Goal: Task Accomplishment & Management: Use online tool/utility

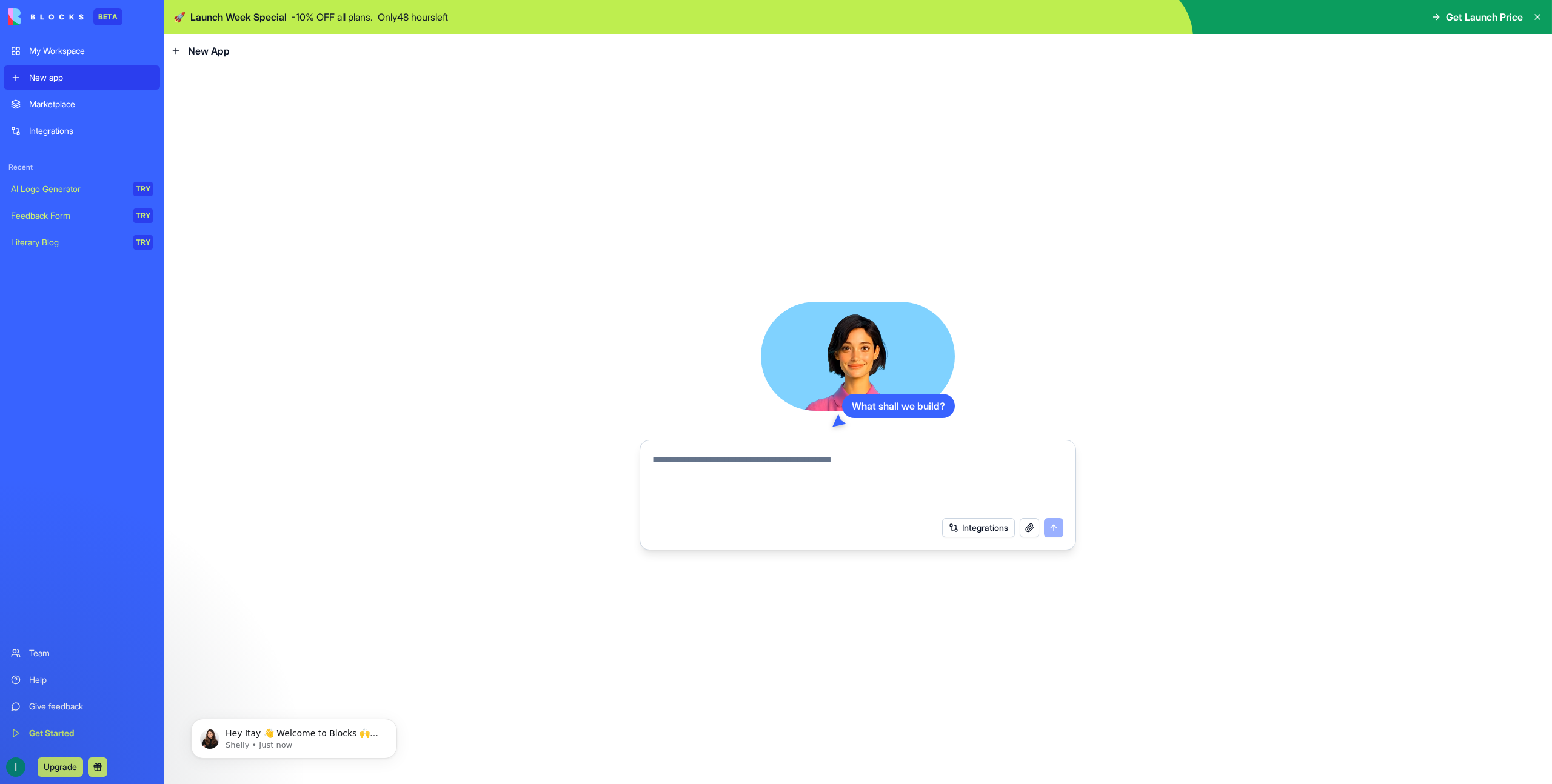
click at [43, 103] on div "Marketplace" at bounding box center [91, 104] width 124 height 12
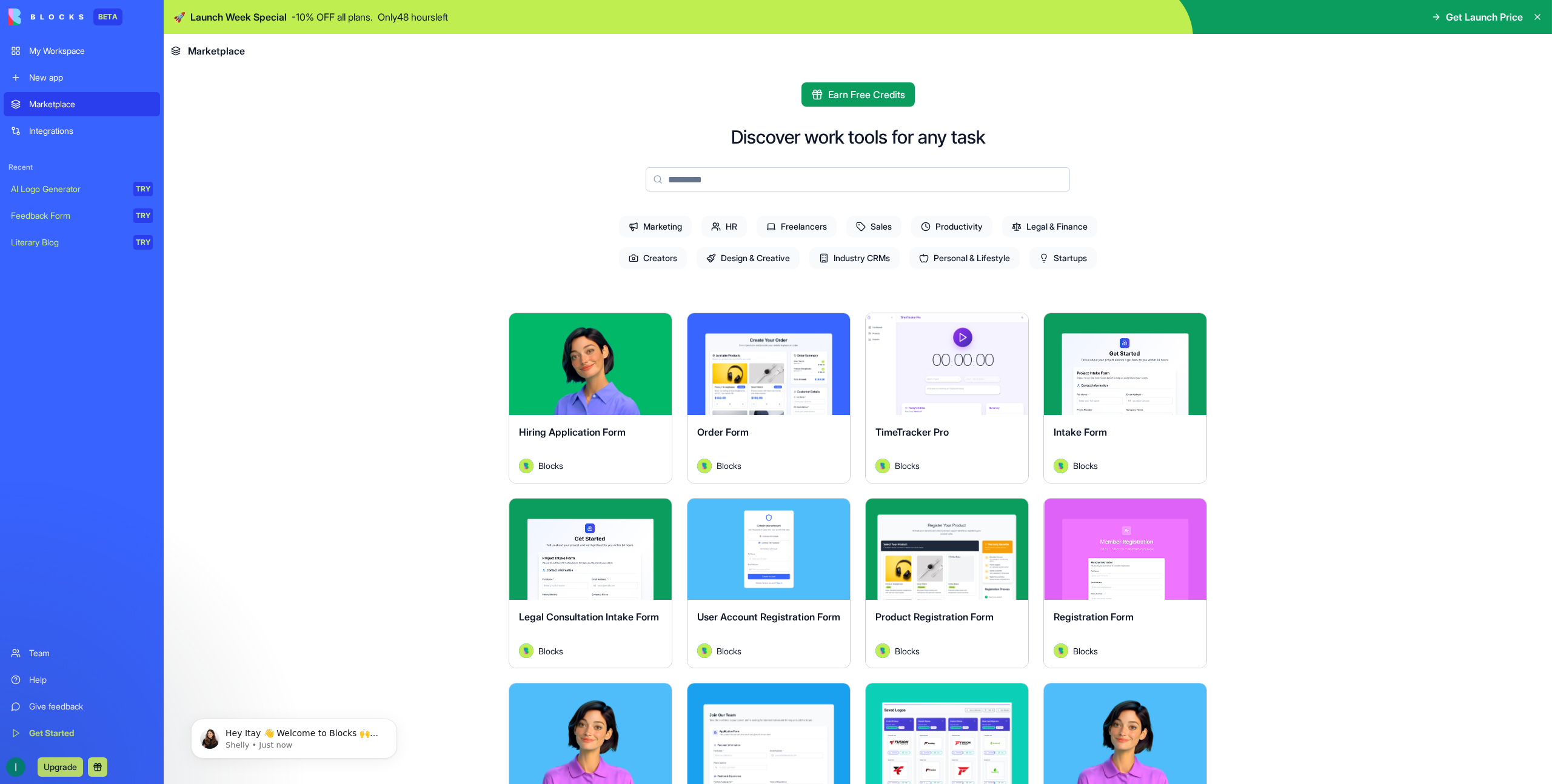
click at [70, 59] on link "My Workspace" at bounding box center [82, 51] width 157 height 25
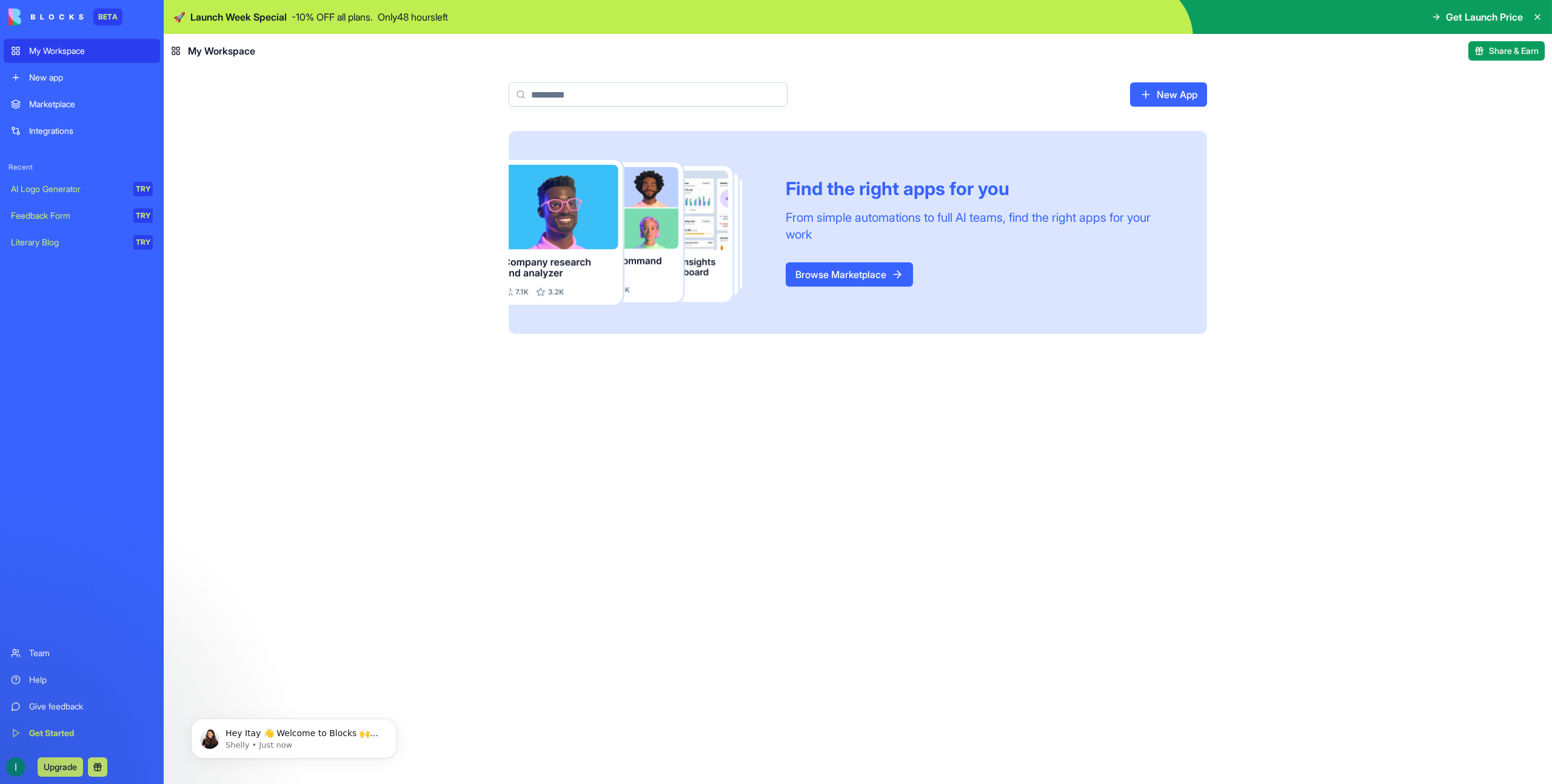
click at [65, 82] on div "New app" at bounding box center [91, 78] width 124 height 12
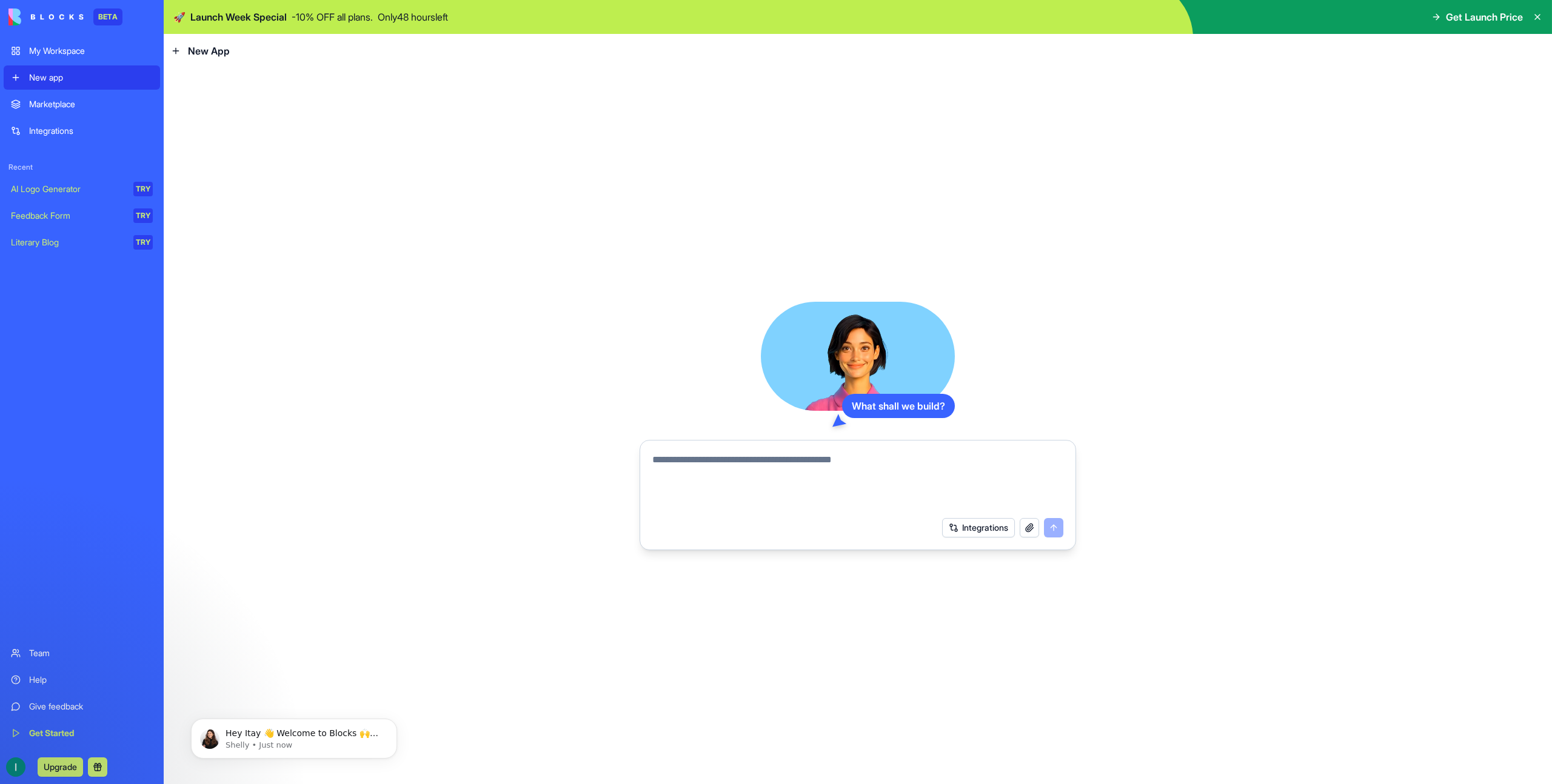
click at [60, 110] on div "Marketplace" at bounding box center [91, 104] width 124 height 12
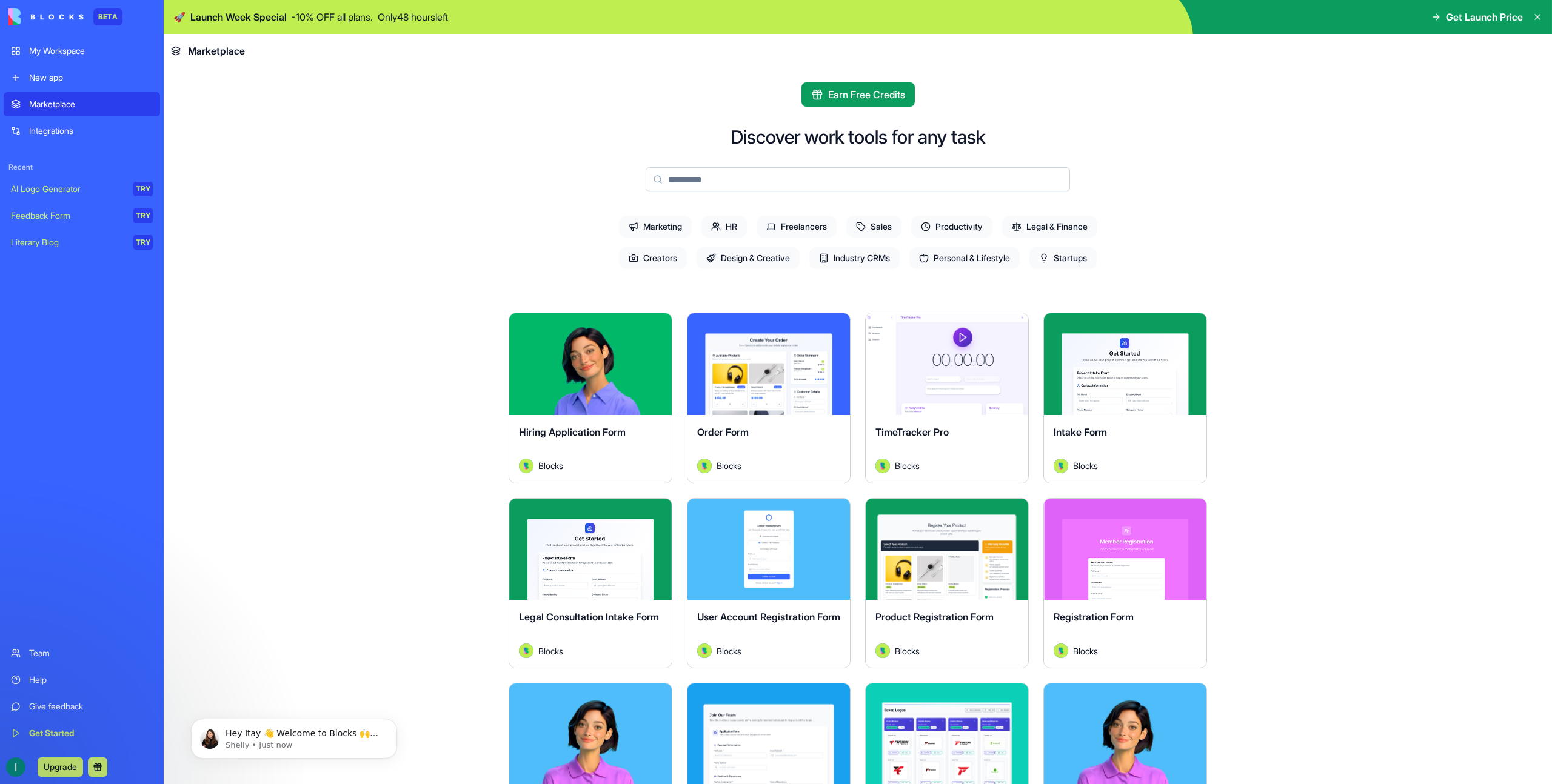
click at [67, 138] on link "Integrations" at bounding box center [82, 131] width 157 height 25
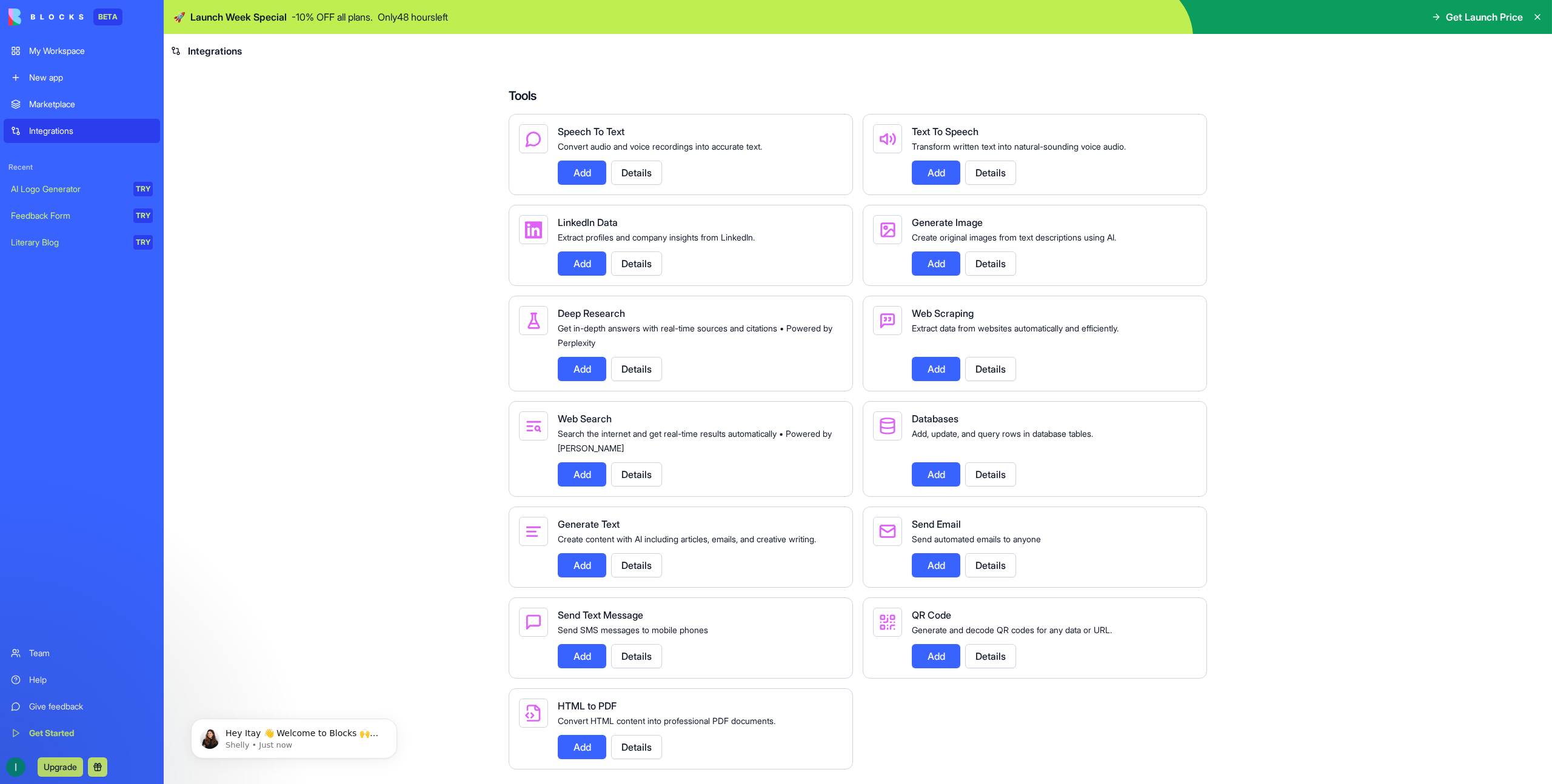
scroll to position [1198, 0]
click at [36, 194] on div "AI Logo Generator" at bounding box center [68, 189] width 114 height 12
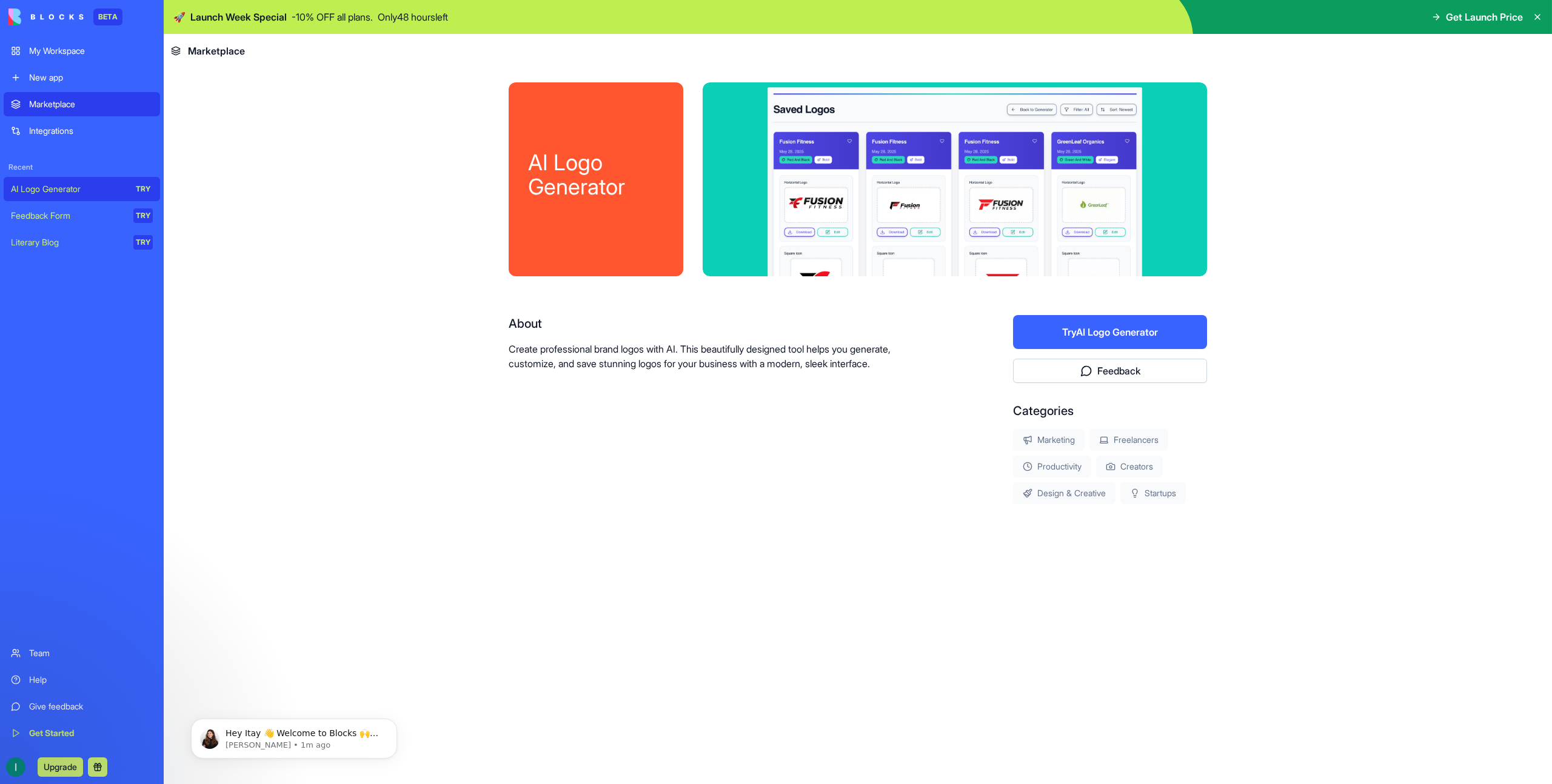
click at [32, 220] on div "Feedback Form" at bounding box center [68, 216] width 114 height 12
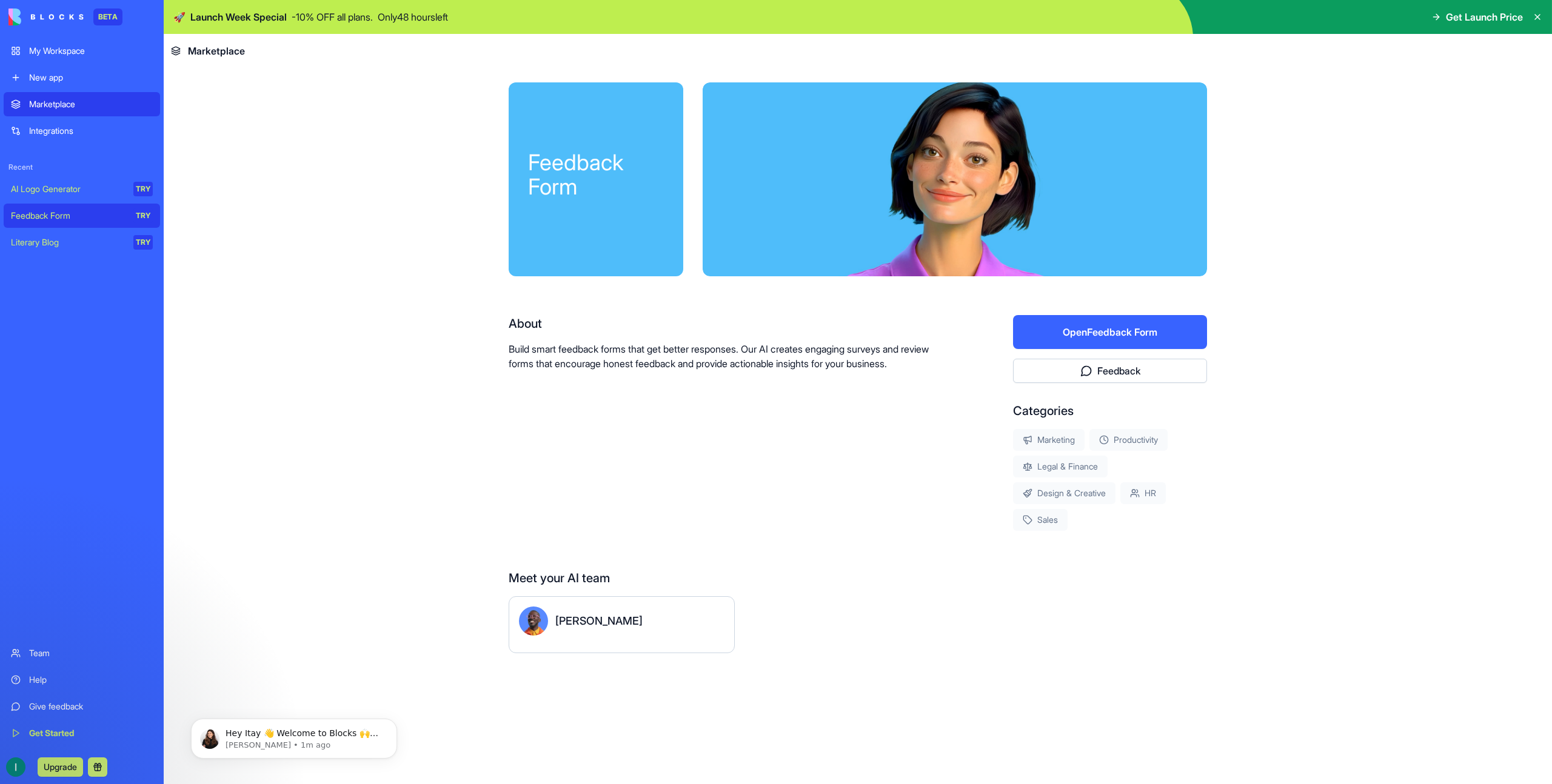
click at [38, 215] on div "Feedback Form" at bounding box center [68, 216] width 114 height 12
click at [36, 244] on div "Literary Blog" at bounding box center [68, 243] width 114 height 12
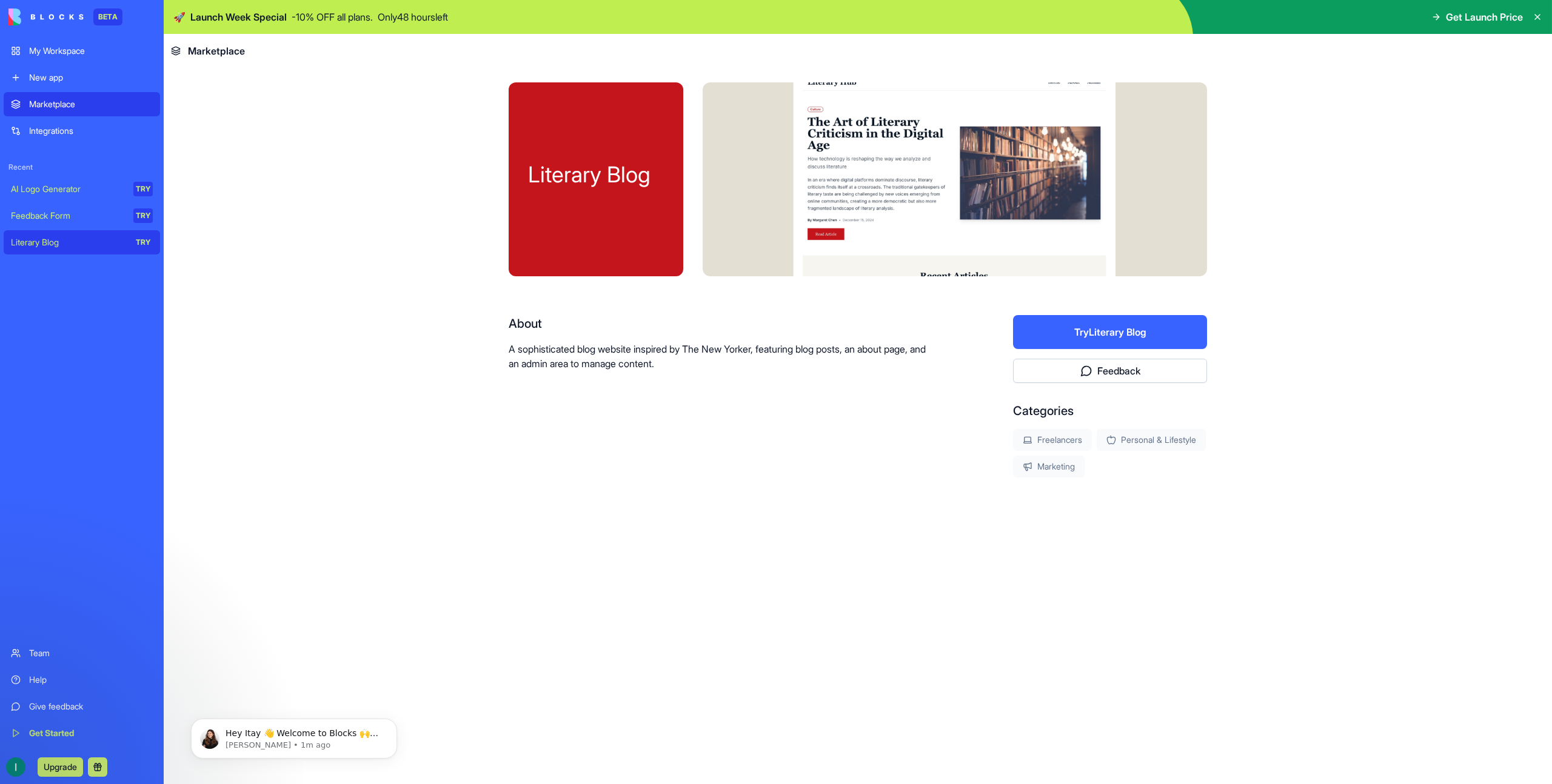
click at [27, 187] on div "AI Logo Generator" at bounding box center [68, 189] width 114 height 12
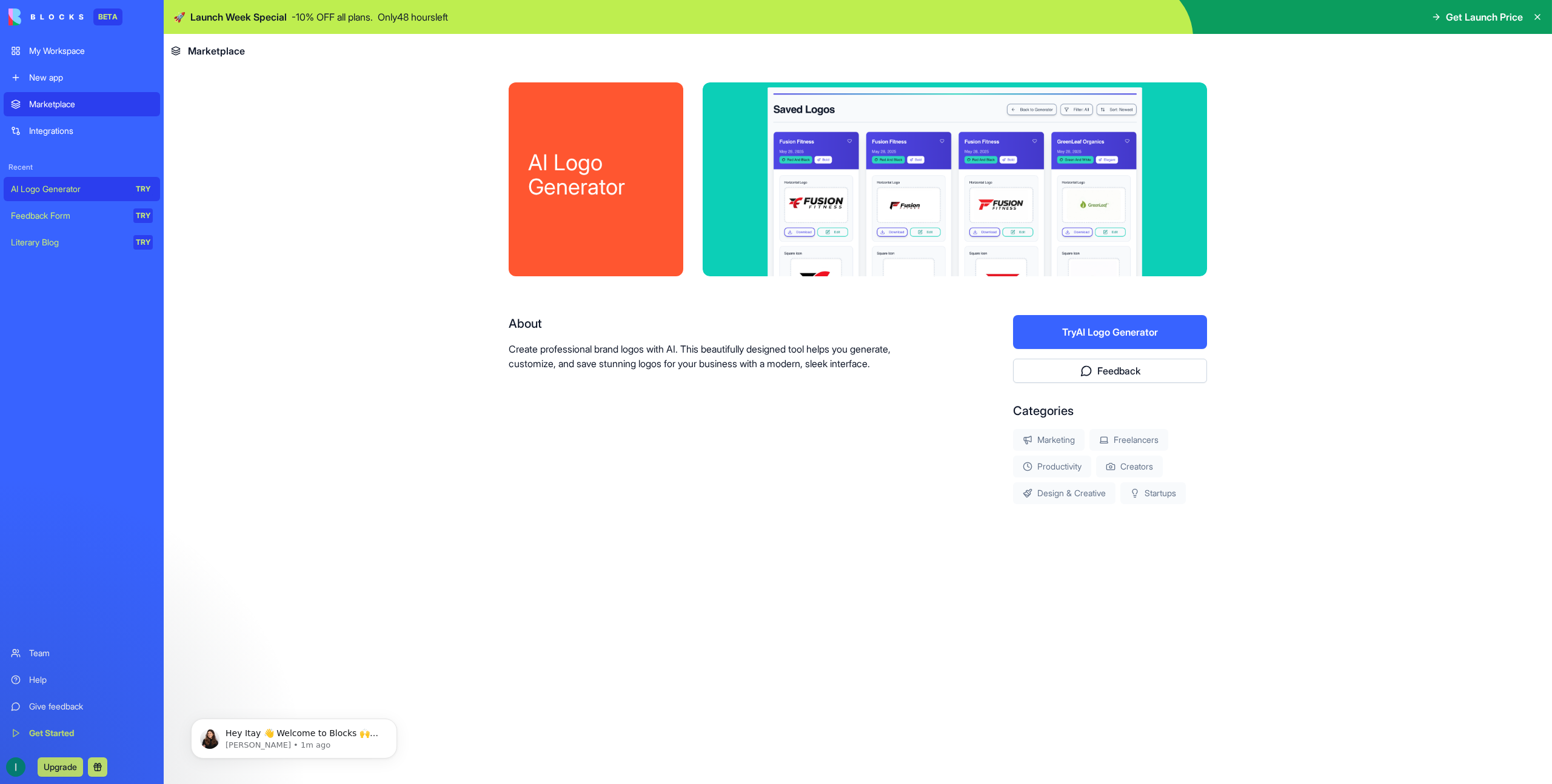
click at [1070, 329] on button "Try AI Logo Generator" at bounding box center [1110, 332] width 194 height 34
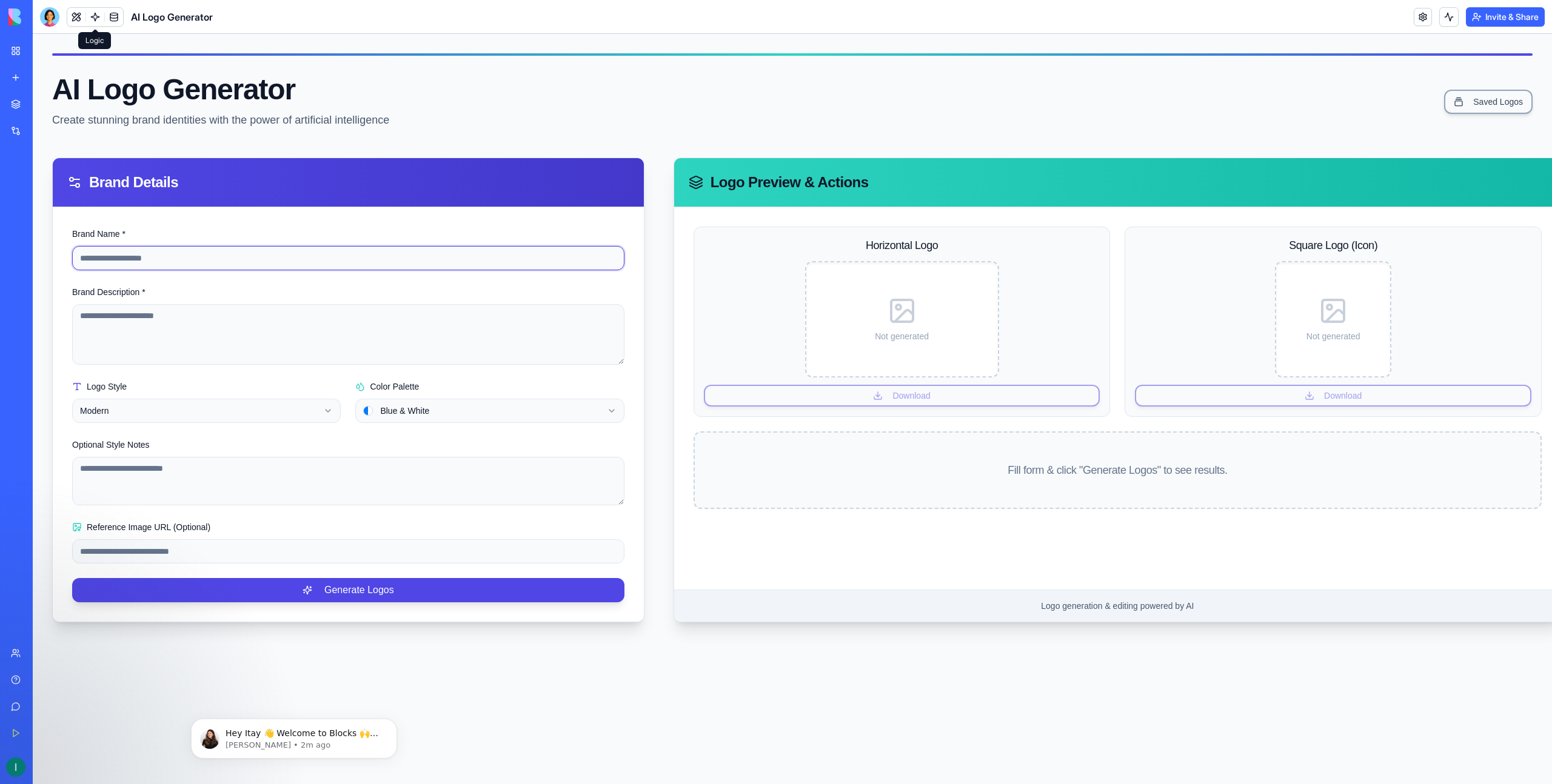
click at [140, 263] on input "Brand Name *" at bounding box center [348, 258] width 552 height 25
click at [126, 328] on textarea "Brand Description *" at bounding box center [348, 334] width 552 height 61
click at [145, 266] on input "******" at bounding box center [348, 258] width 552 height 25
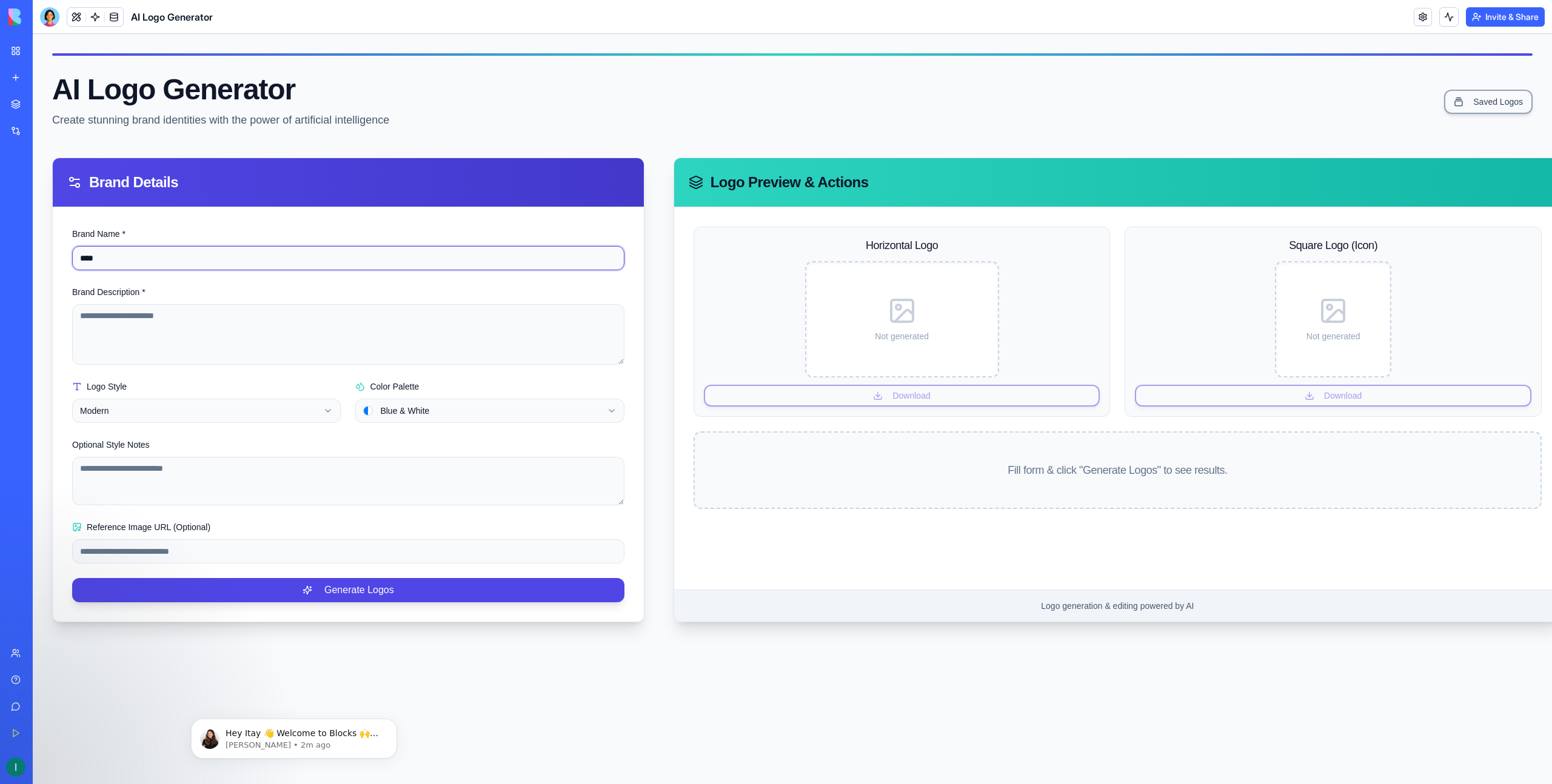
type input "****"
click at [127, 335] on textarea "Brand Description *" at bounding box center [348, 334] width 552 height 61
type textarea "**********"
click at [413, 415] on html "**********" at bounding box center [793, 409] width 1519 height 750
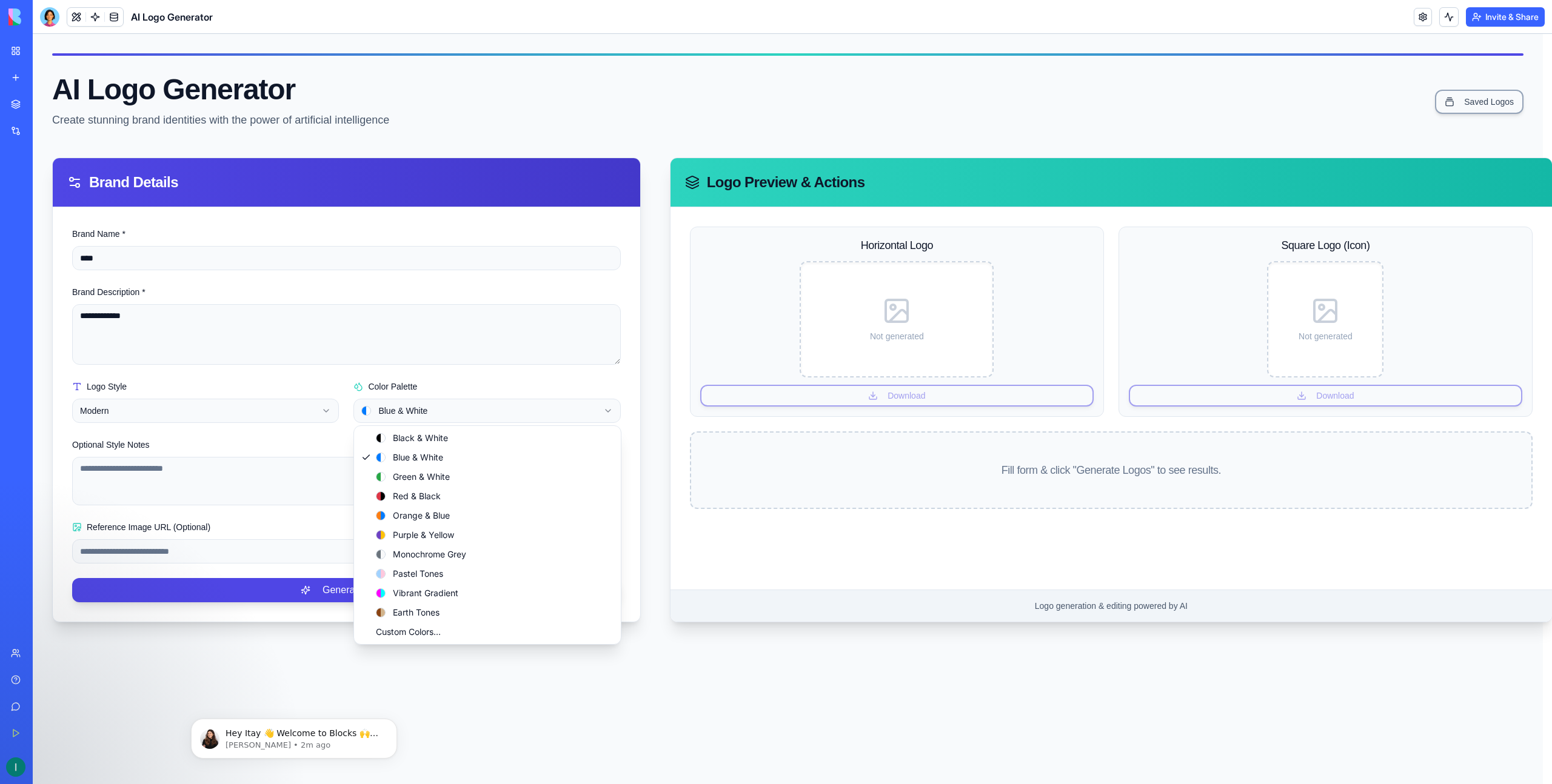
select select "**********"
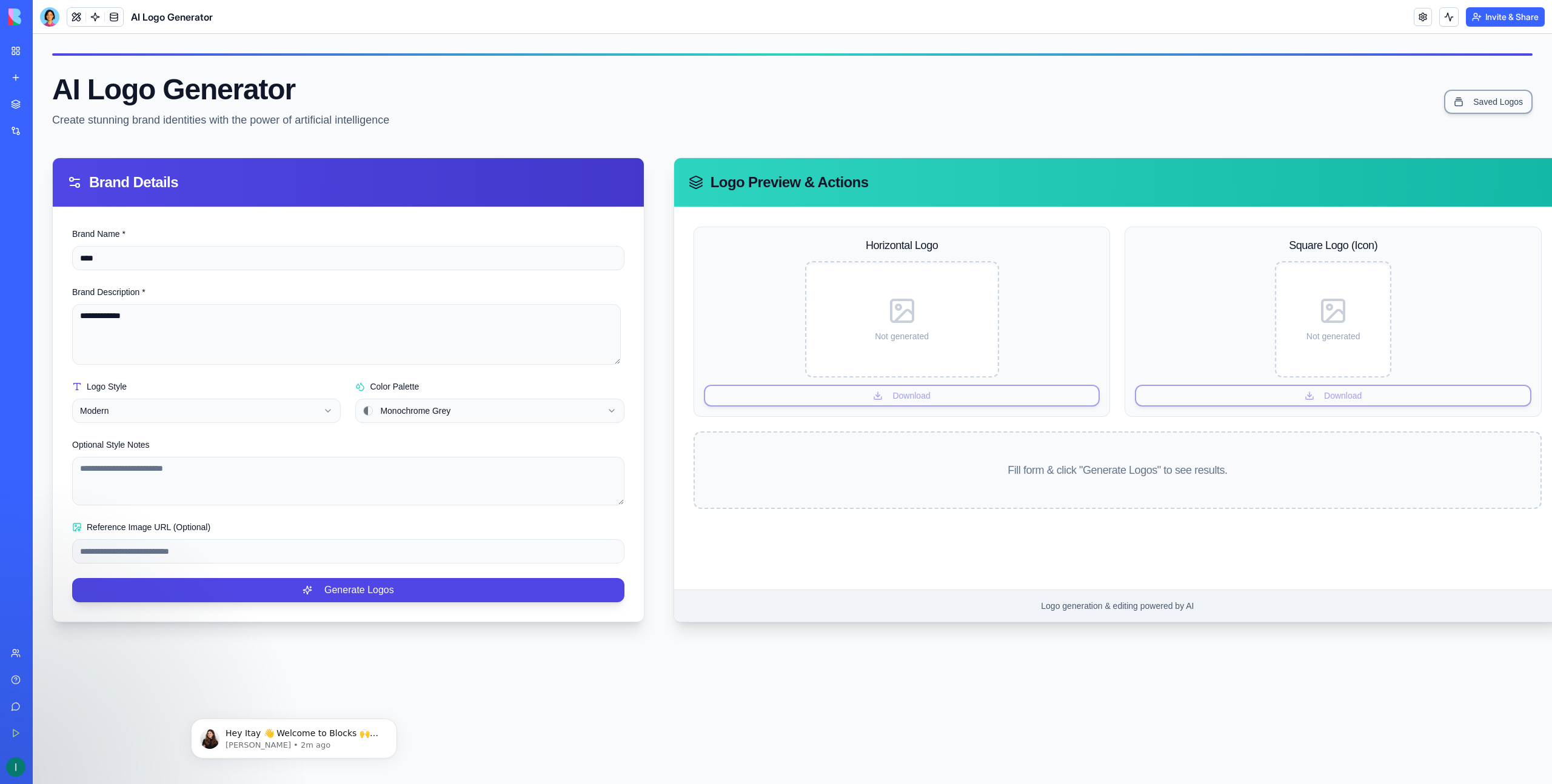
click at [140, 412] on html "**********" at bounding box center [793, 409] width 1519 height 750
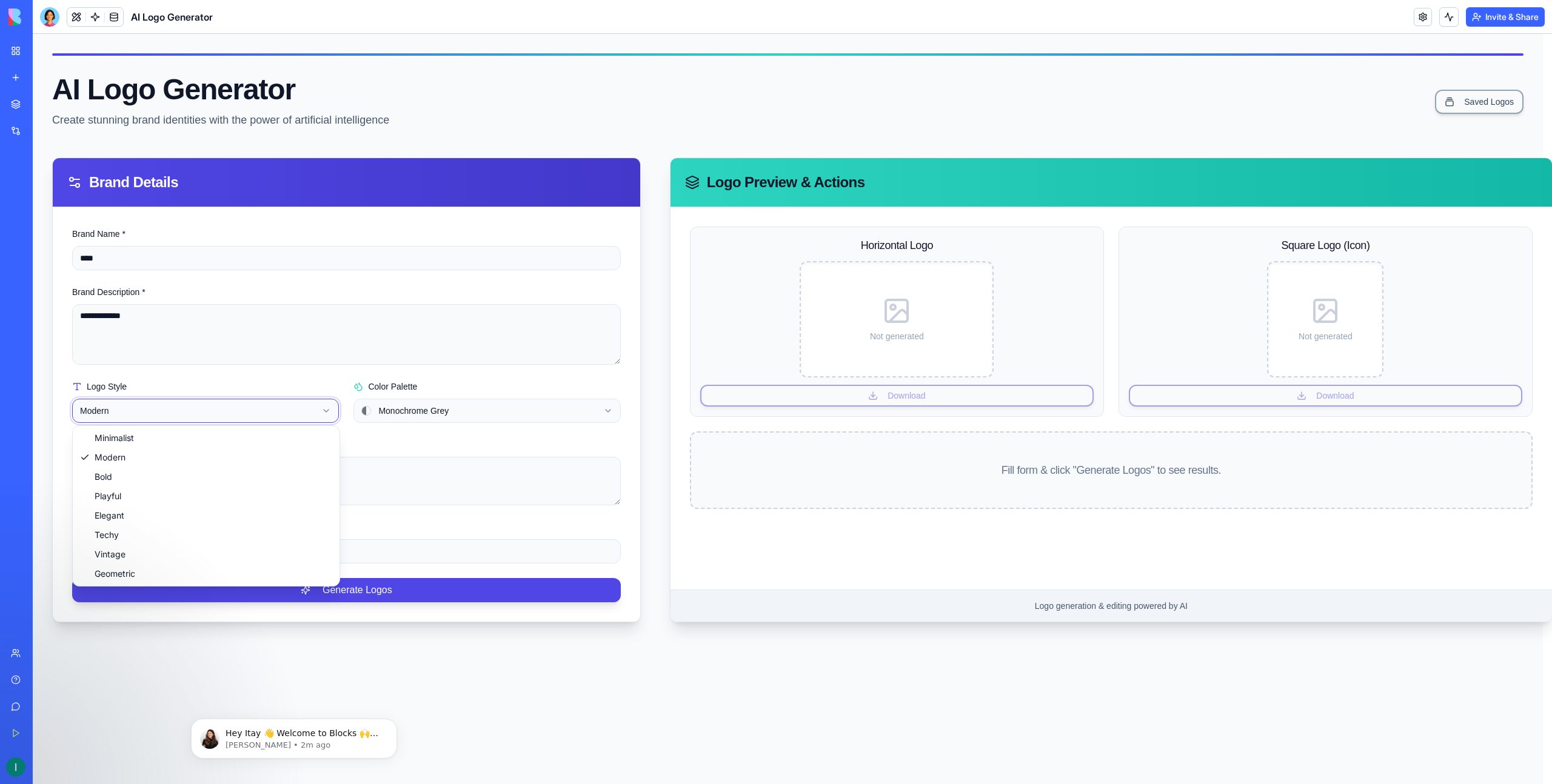
click at [140, 412] on html "**********" at bounding box center [793, 409] width 1519 height 750
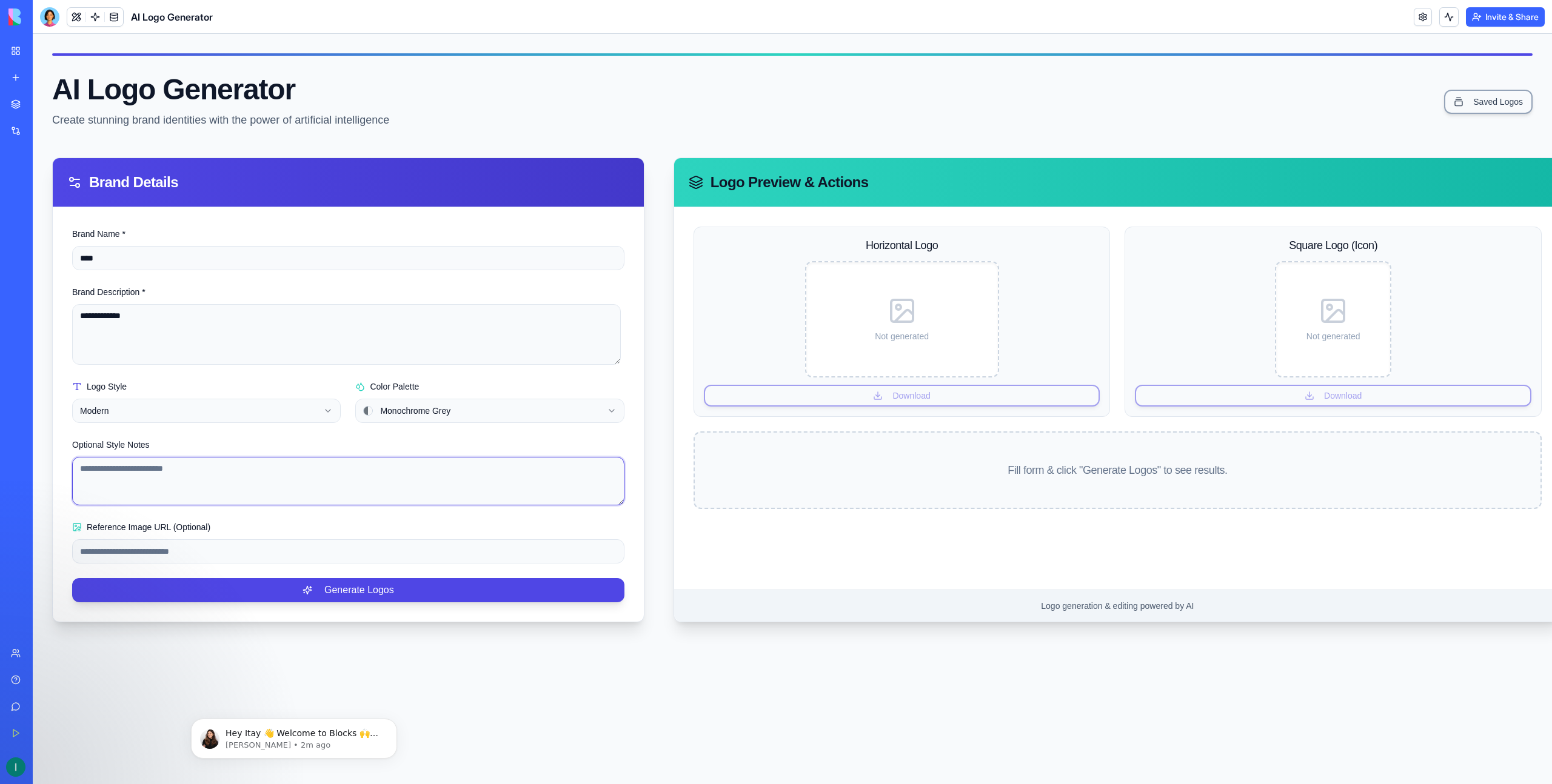
click at [157, 473] on textarea "Optional Style Notes" at bounding box center [348, 481] width 552 height 48
click at [257, 553] on input "Reference Image URL (Optional)" at bounding box center [348, 551] width 552 height 25
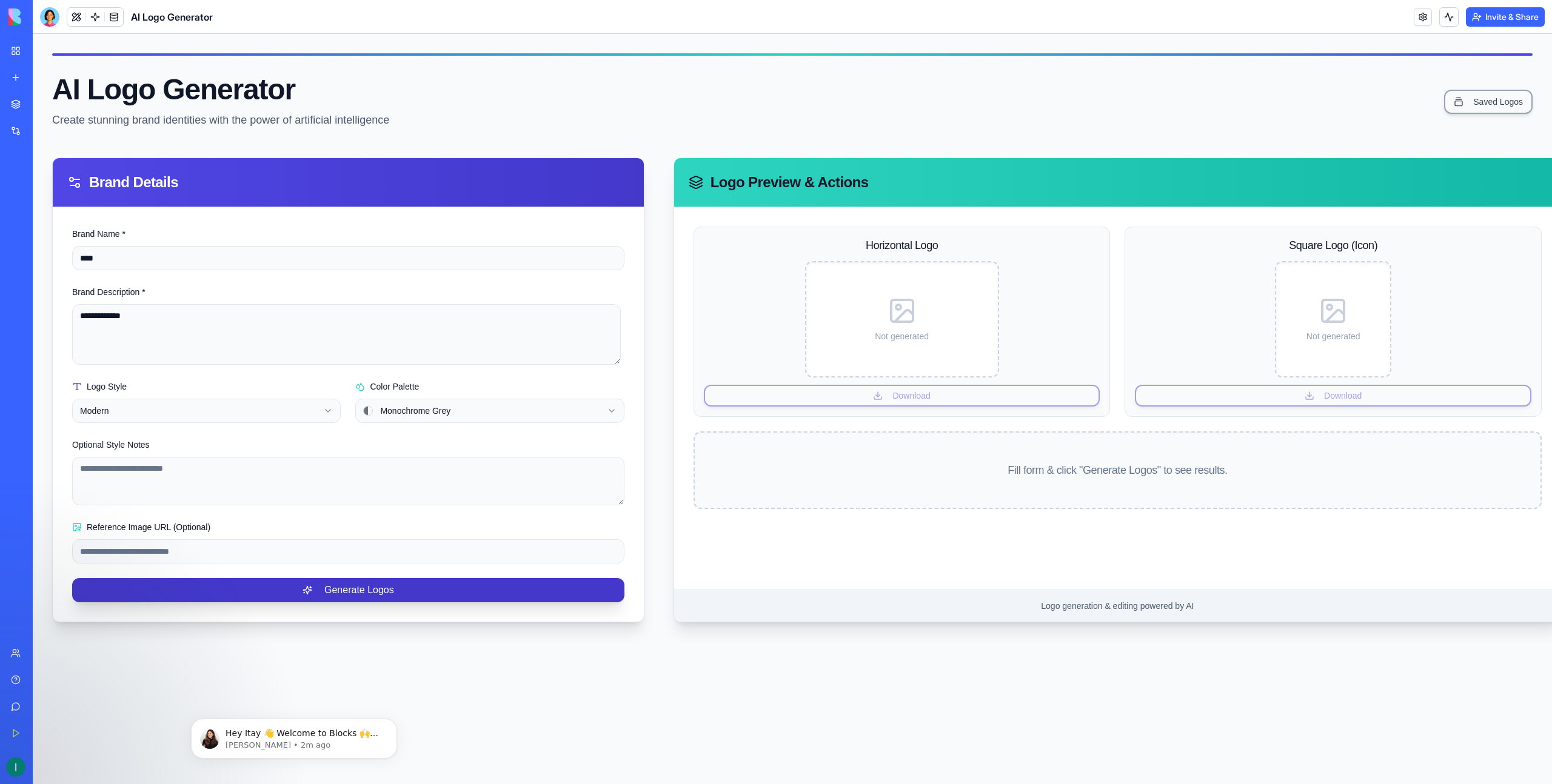
click at [276, 596] on button "Generate Logos" at bounding box center [348, 590] width 552 height 25
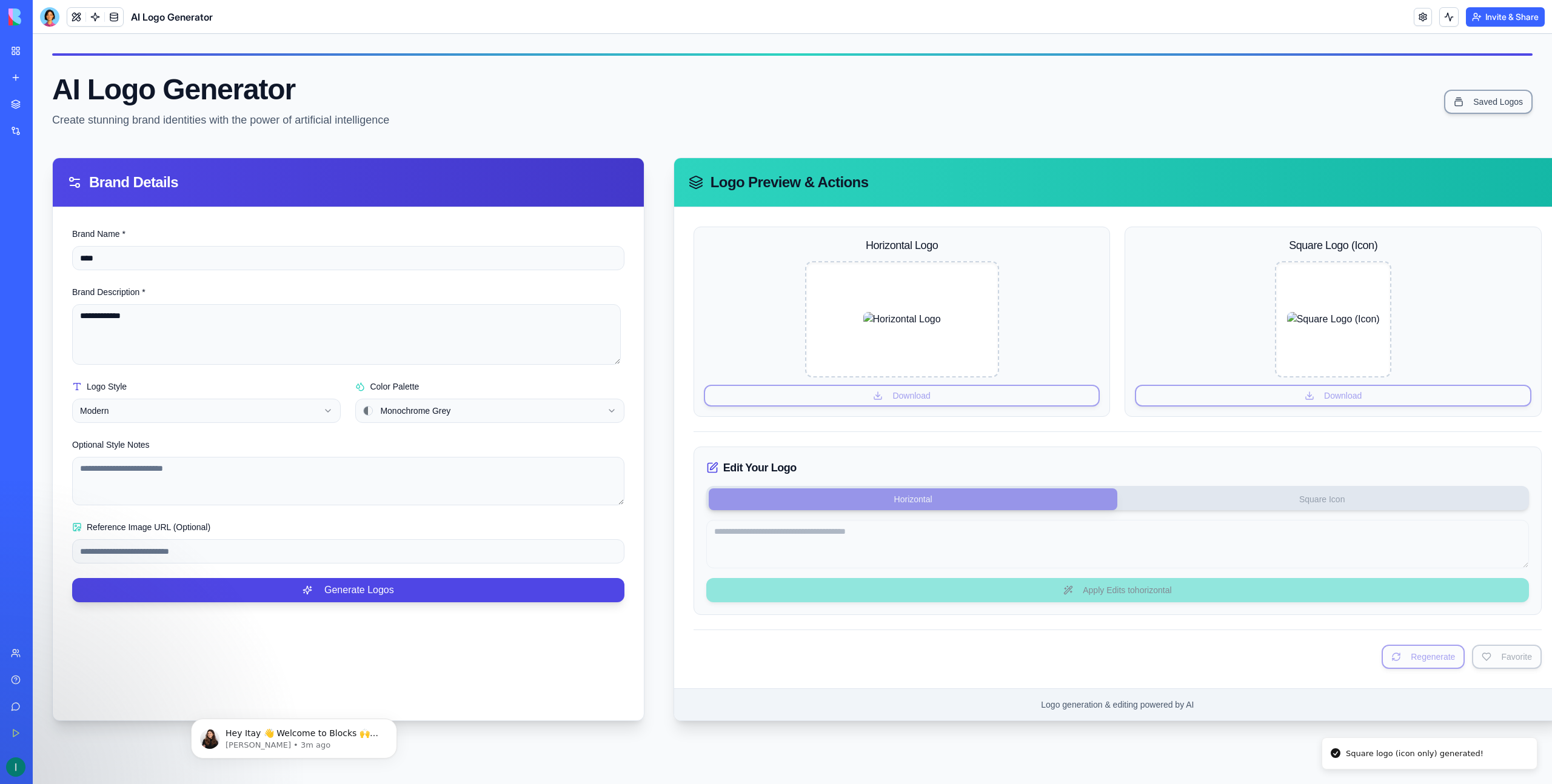
click at [6, 11] on div "BETA" at bounding box center [16, 17] width 25 height 34
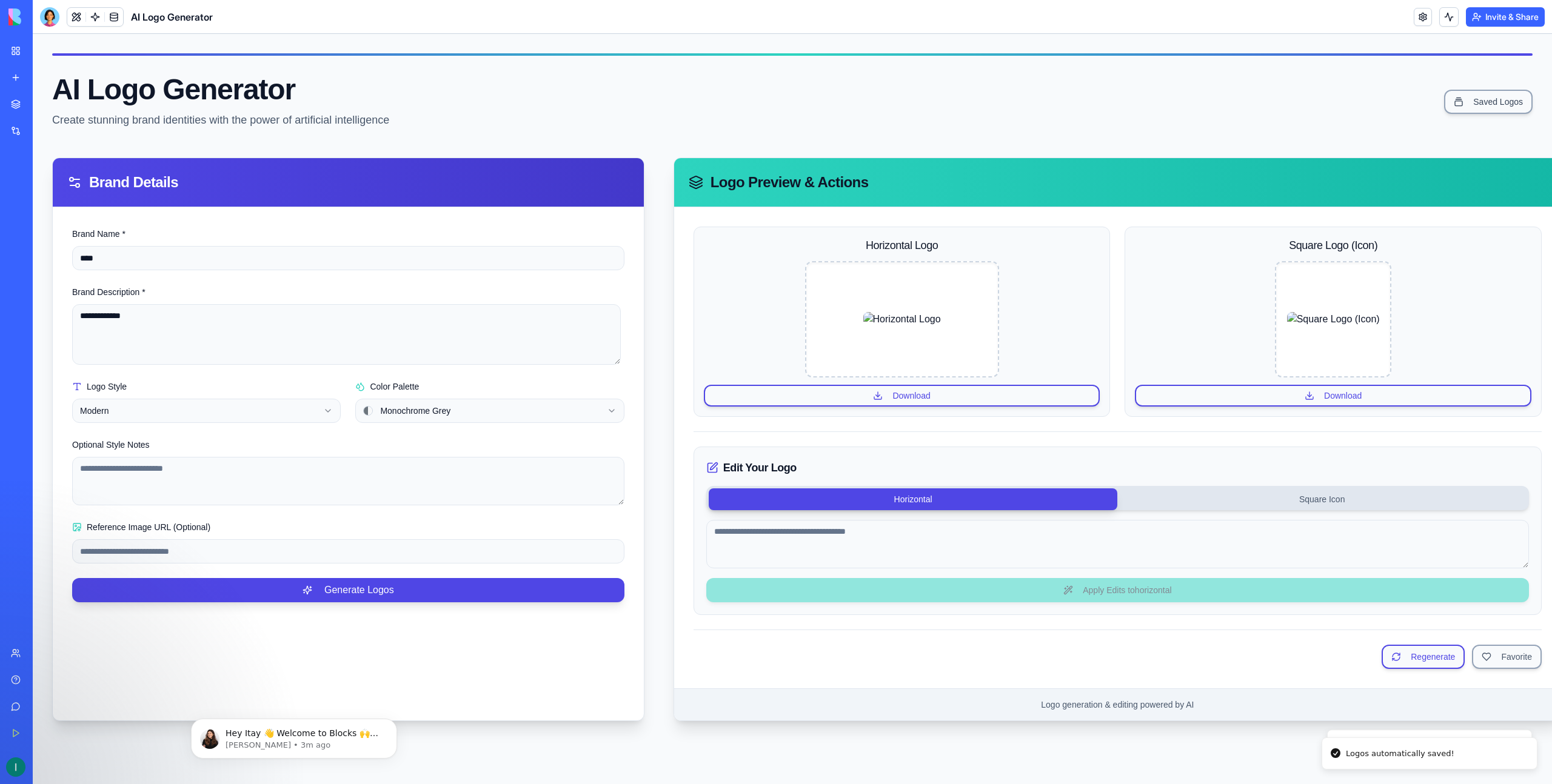
click at [14, 12] on img at bounding box center [46, 17] width 75 height 17
click at [62, 13] on img at bounding box center [46, 17] width 75 height 17
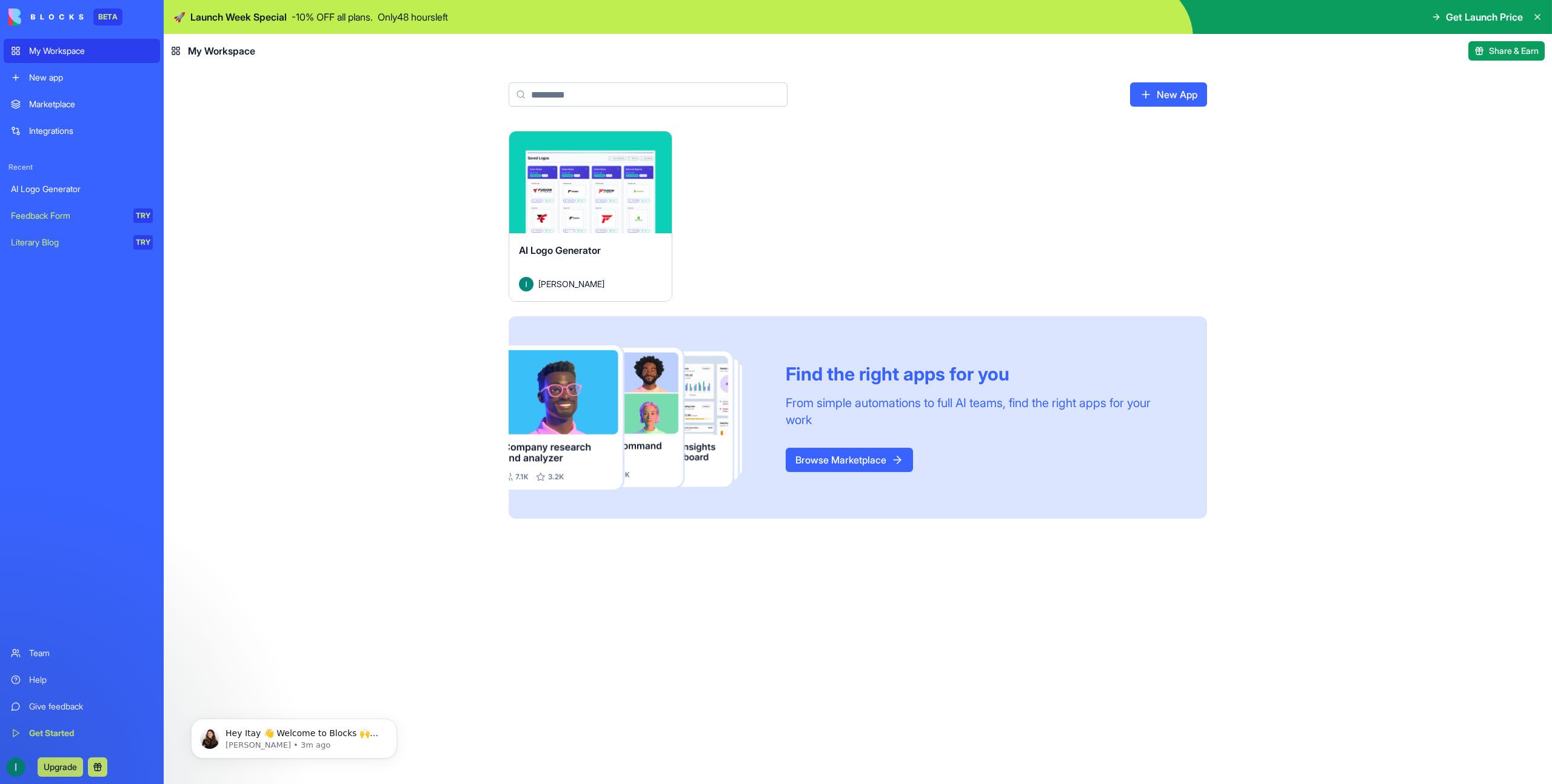
click at [65, 74] on div "New app" at bounding box center [91, 78] width 124 height 12
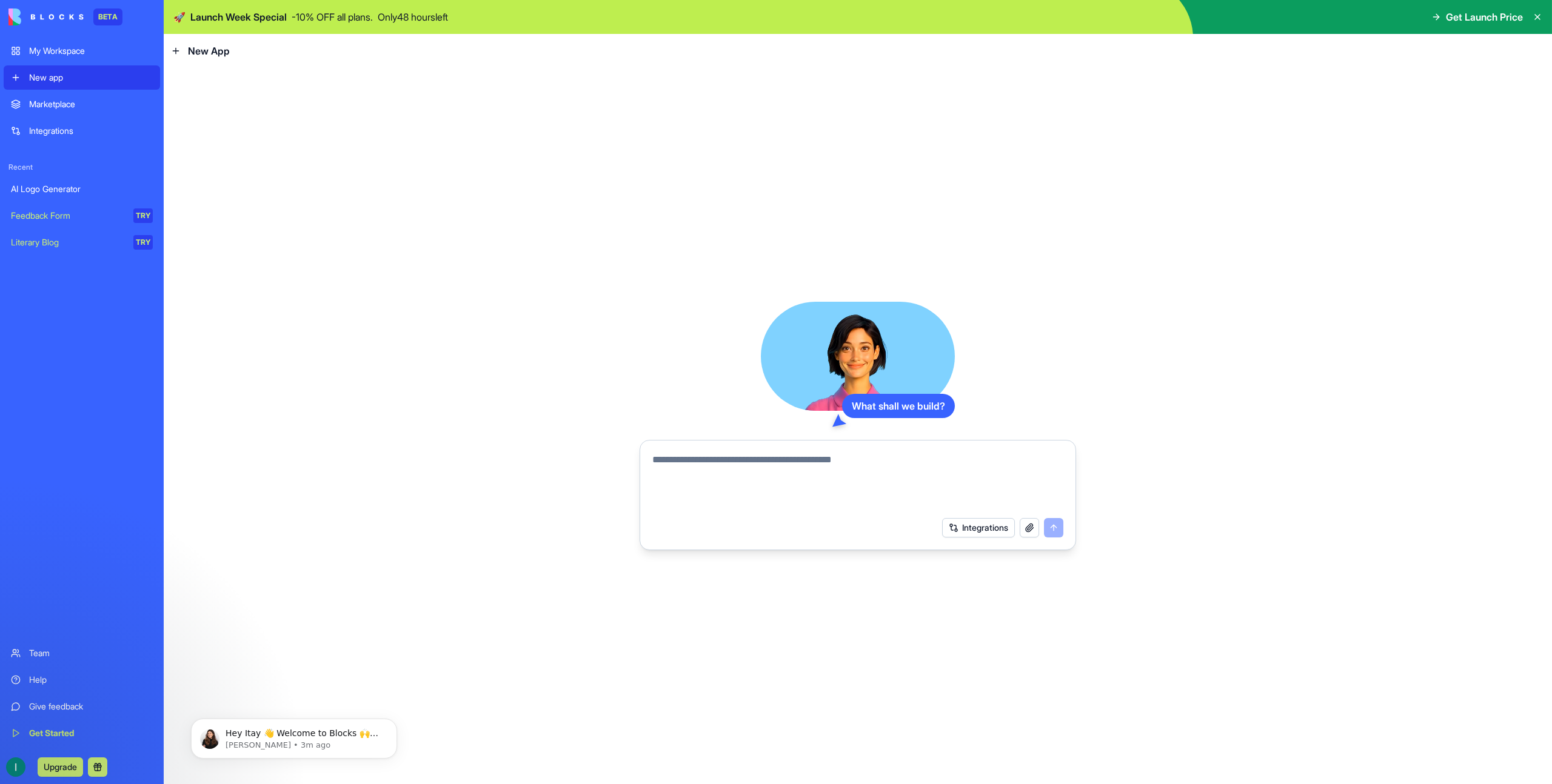
click at [61, 108] on div "Marketplace" at bounding box center [91, 104] width 124 height 12
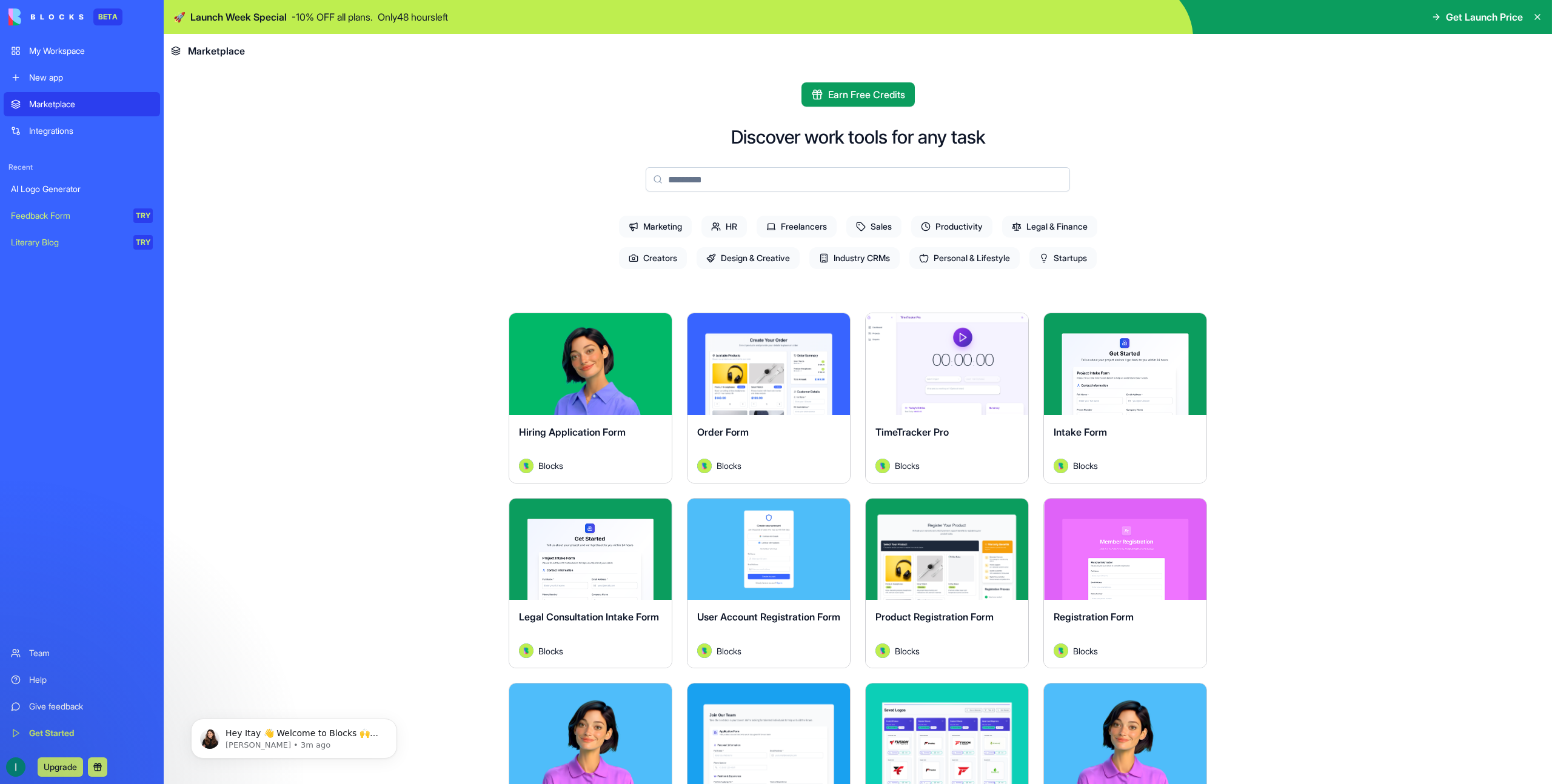
click at [872, 219] on span "Sales" at bounding box center [874, 227] width 55 height 22
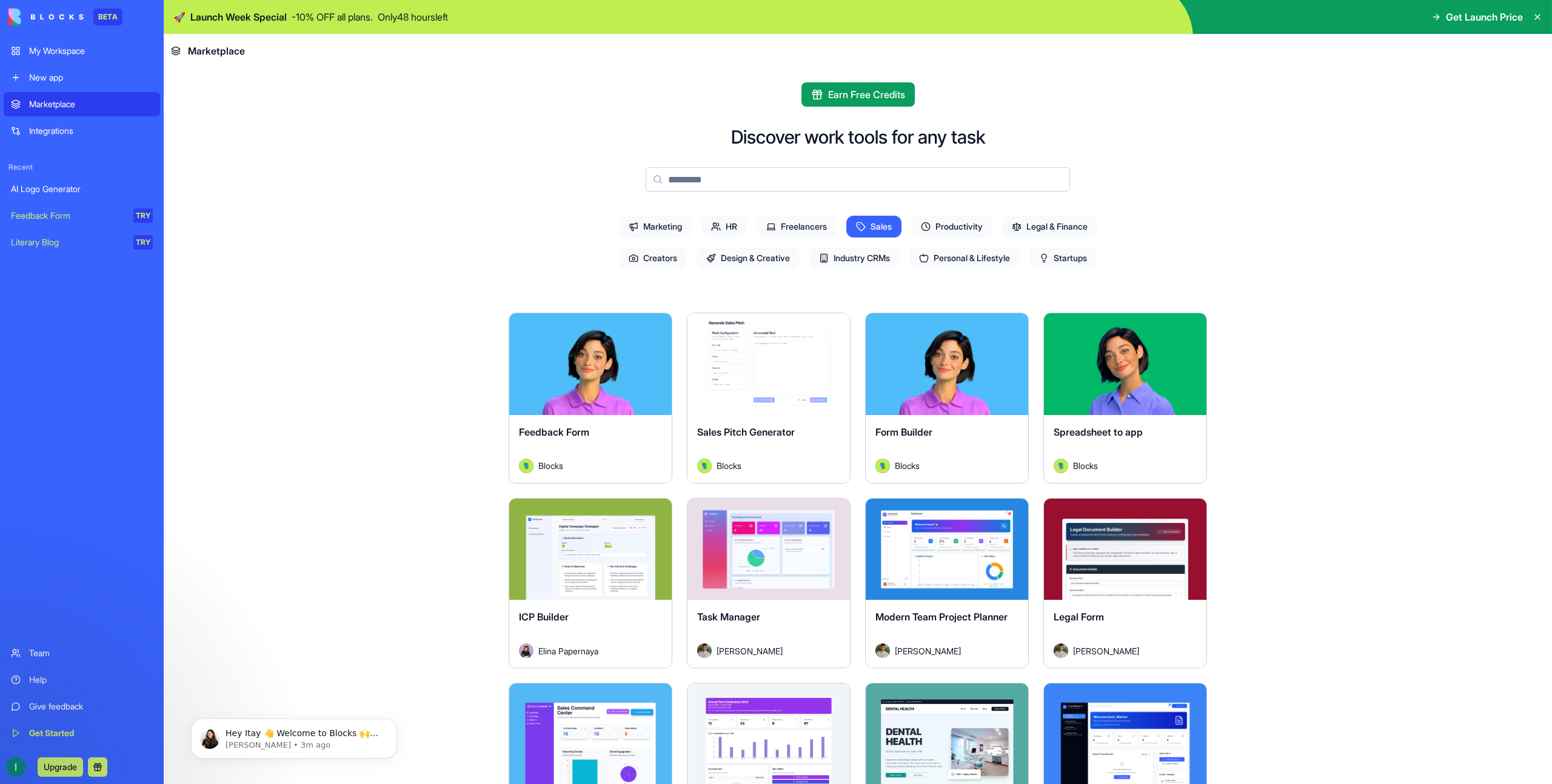
click at [967, 233] on span "Productivity" at bounding box center [951, 227] width 81 height 22
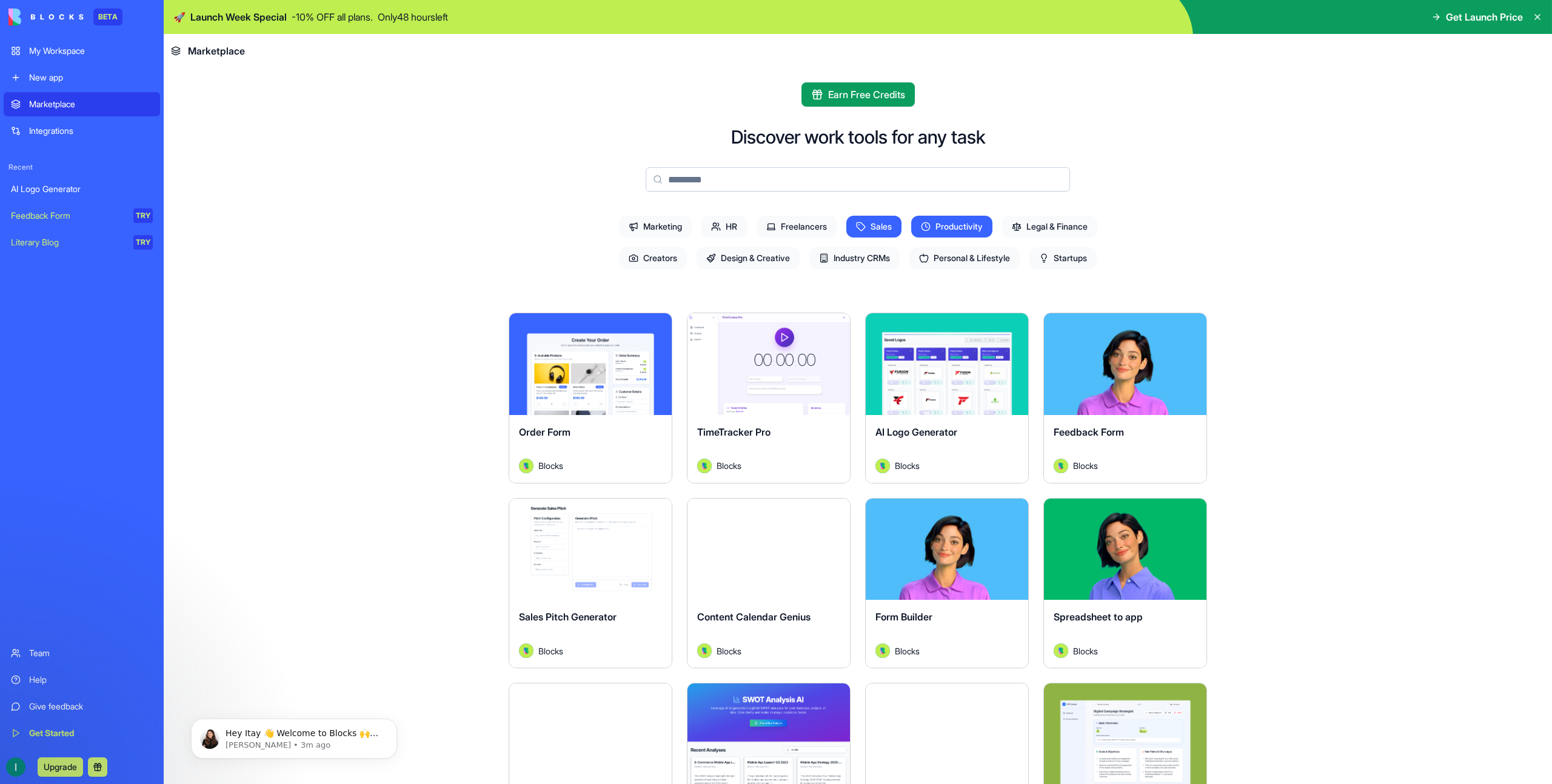
click at [842, 260] on span "Industry CRMs" at bounding box center [855, 258] width 91 height 22
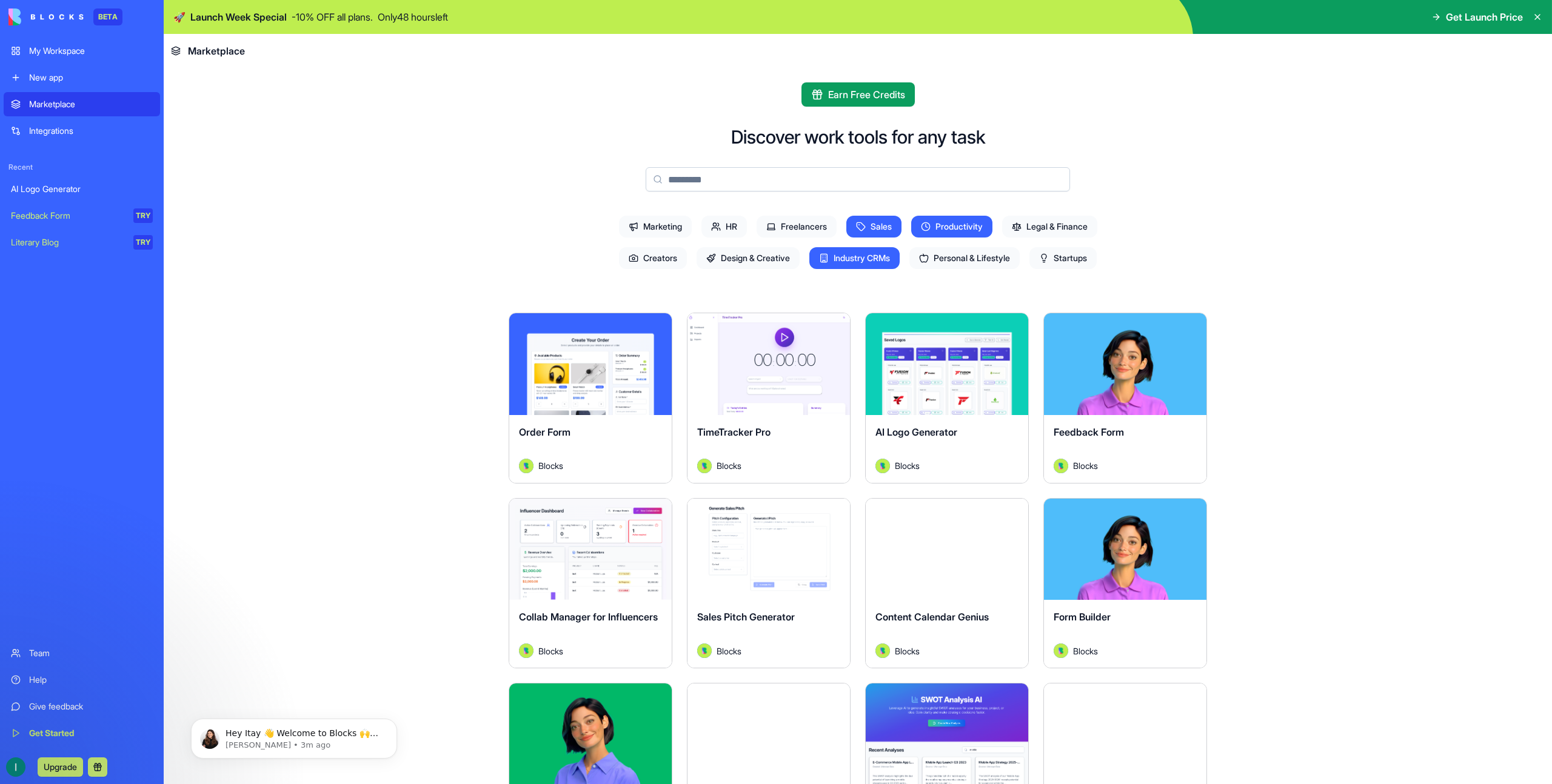
click at [876, 227] on span "Sales" at bounding box center [874, 227] width 55 height 22
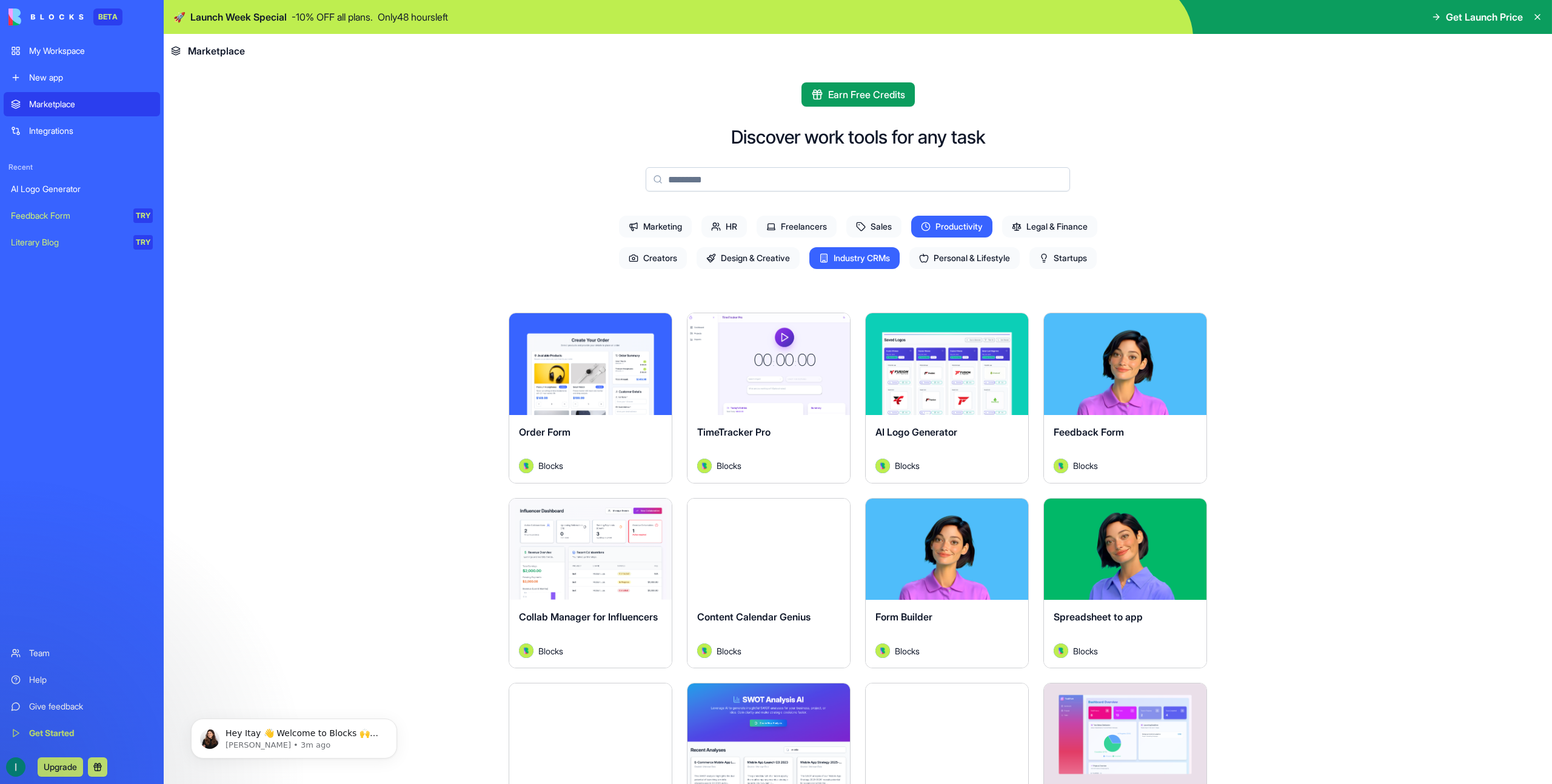
click at [928, 227] on span "Productivity" at bounding box center [951, 227] width 81 height 22
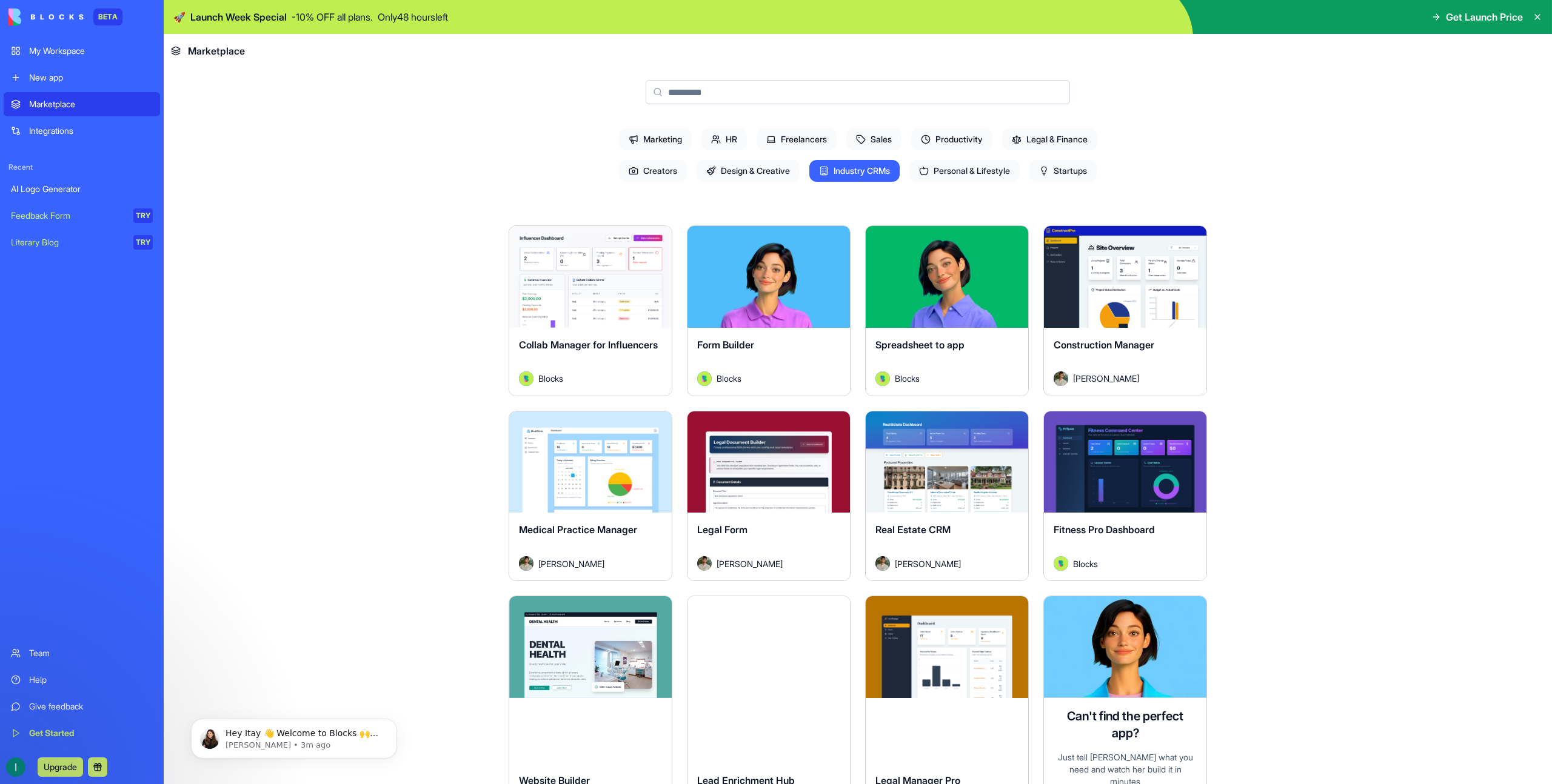
scroll to position [87, 0]
click at [857, 175] on span "Industry CRMs" at bounding box center [855, 171] width 91 height 22
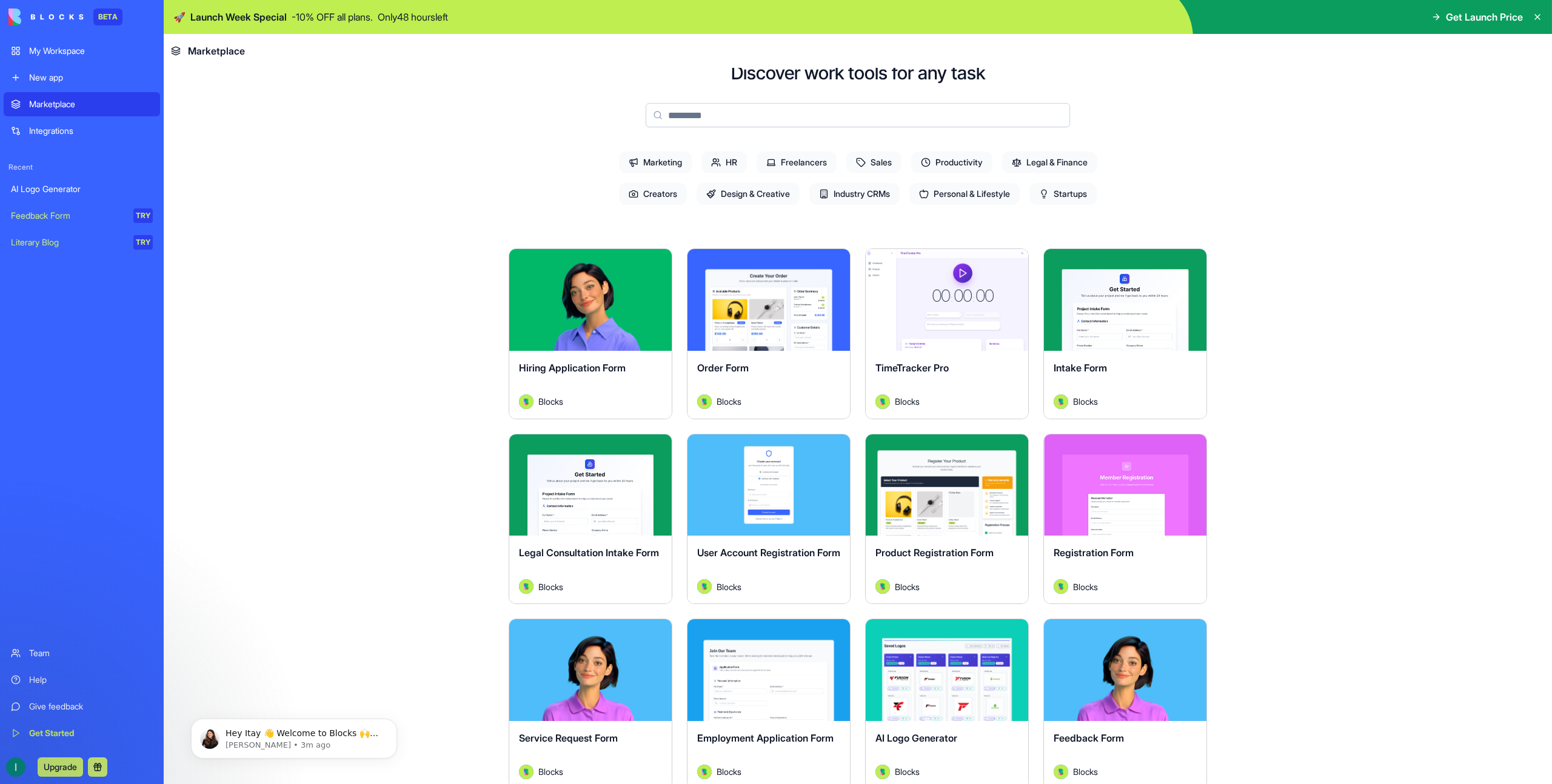
scroll to position [0, 0]
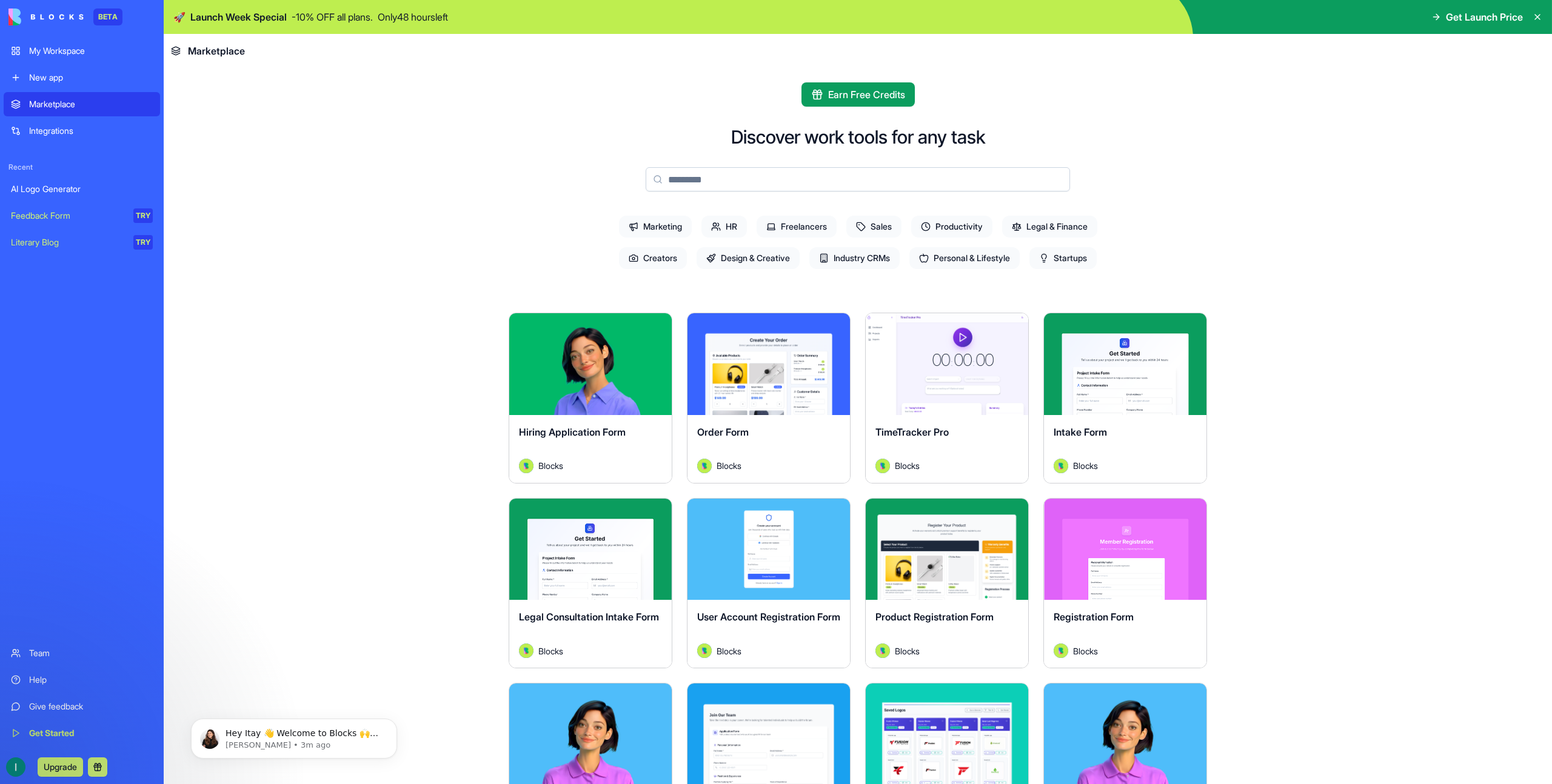
click at [959, 395] on div "Explore" at bounding box center [947, 364] width 163 height 102
click at [950, 372] on button "Explore" at bounding box center [947, 365] width 91 height 25
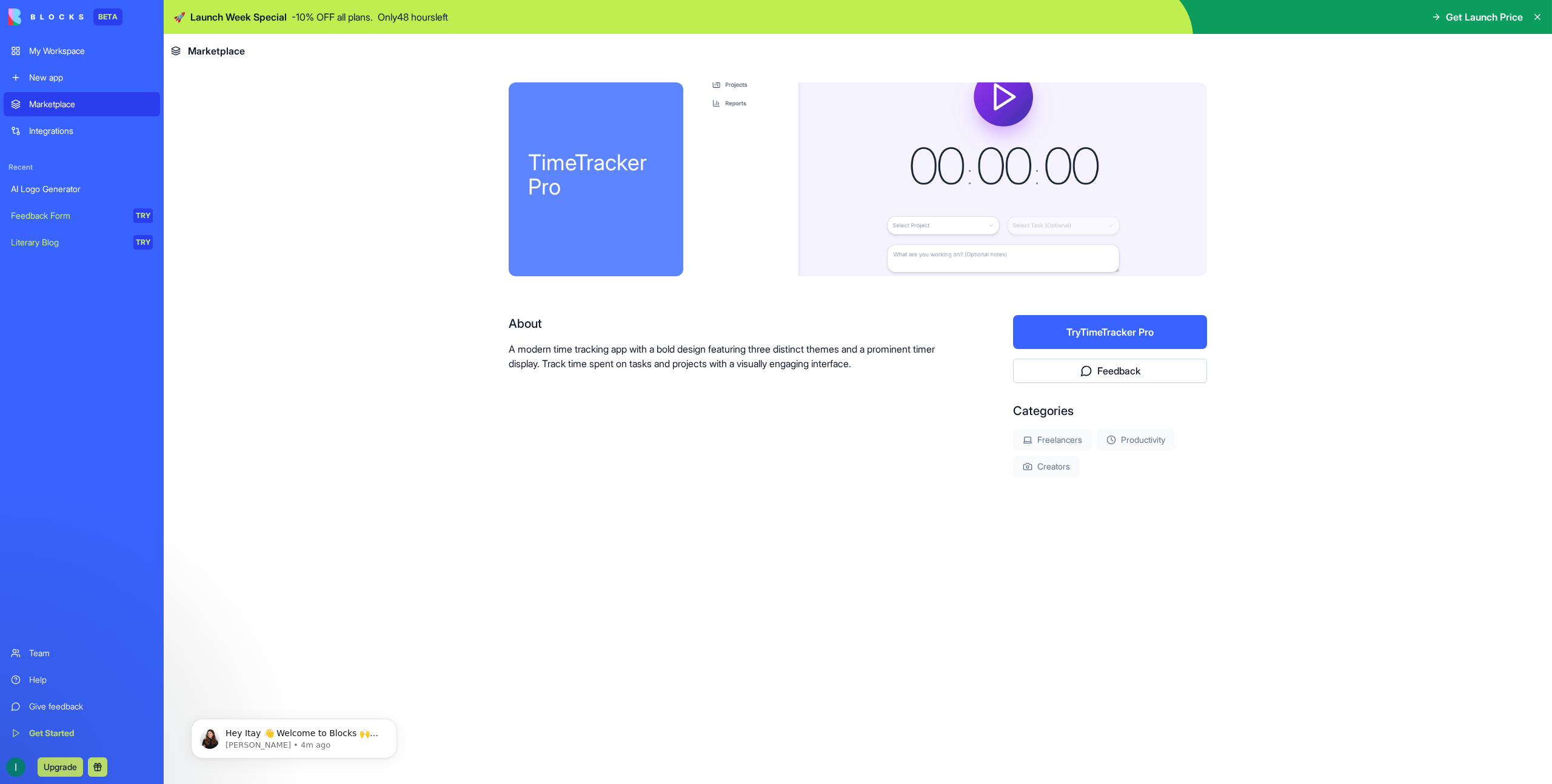
click at [1075, 324] on button "Try TimeTracker Pro" at bounding box center [1110, 332] width 194 height 34
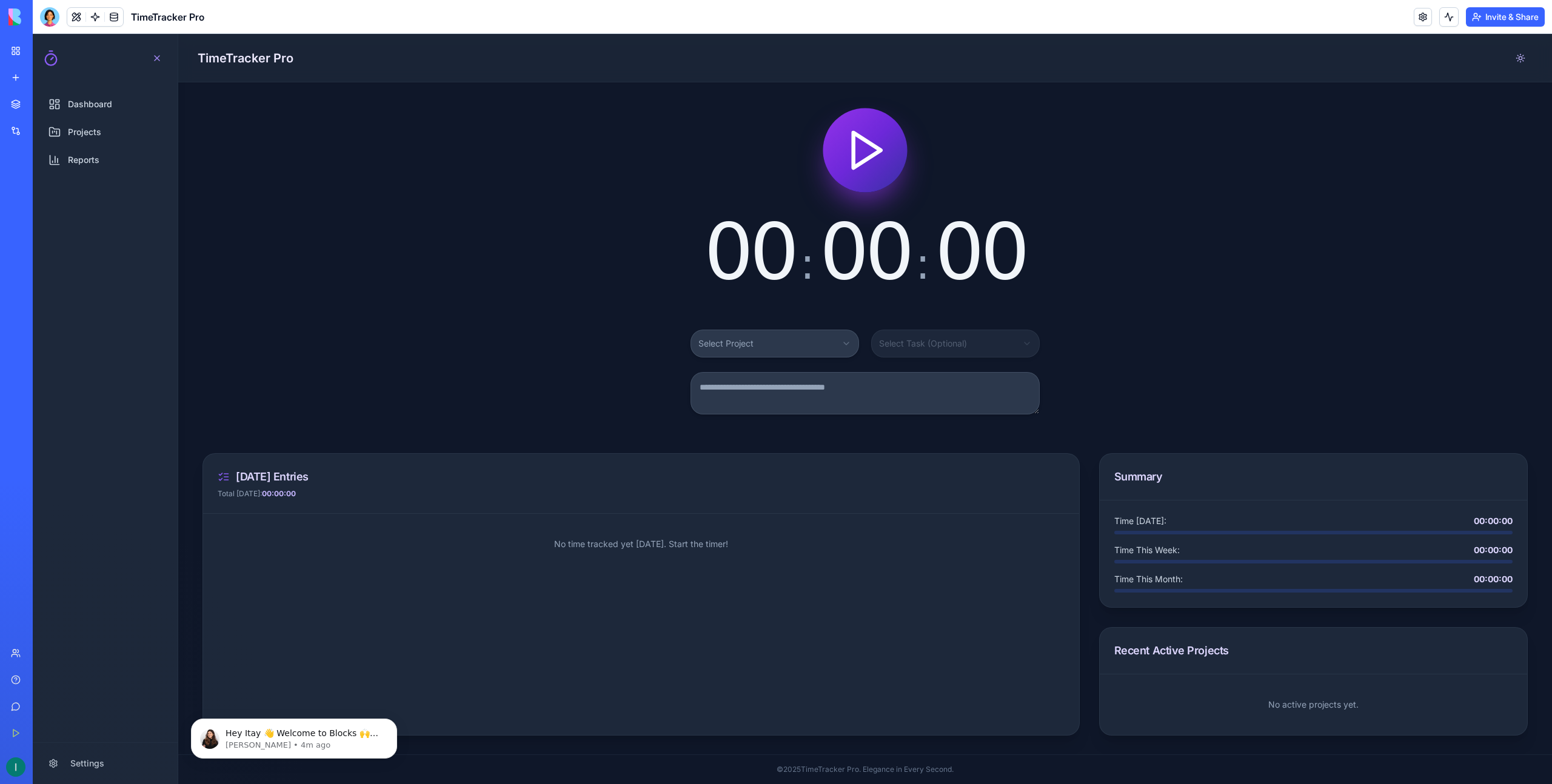
click at [856, 133] on icon "Start timer" at bounding box center [865, 150] width 47 height 47
click at [762, 349] on html "Dashboard Projects Reports Settings Open navigation menu TimeTracker Pro 00 : 0…" at bounding box center [793, 409] width 1519 height 750
click at [802, 349] on html "Dashboard Projects Reports Settings Open navigation menu TimeTracker Pro 00 : 0…" at bounding box center [793, 409] width 1519 height 750
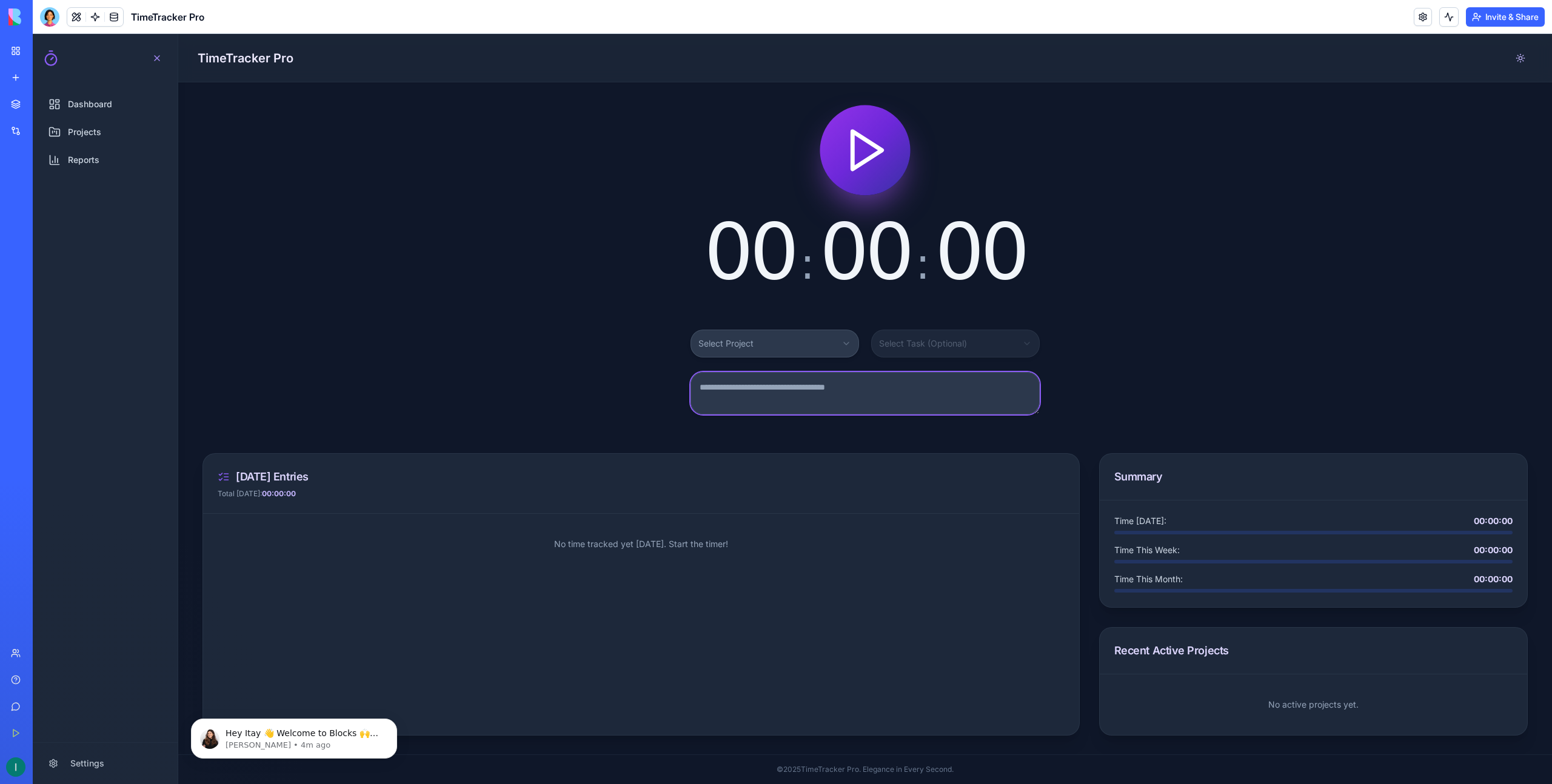
click at [865, 384] on textarea at bounding box center [865, 393] width 349 height 42
click at [875, 522] on p "No time tracked yet [DATE]. Start the timer!" at bounding box center [640, 544] width 876 height 61
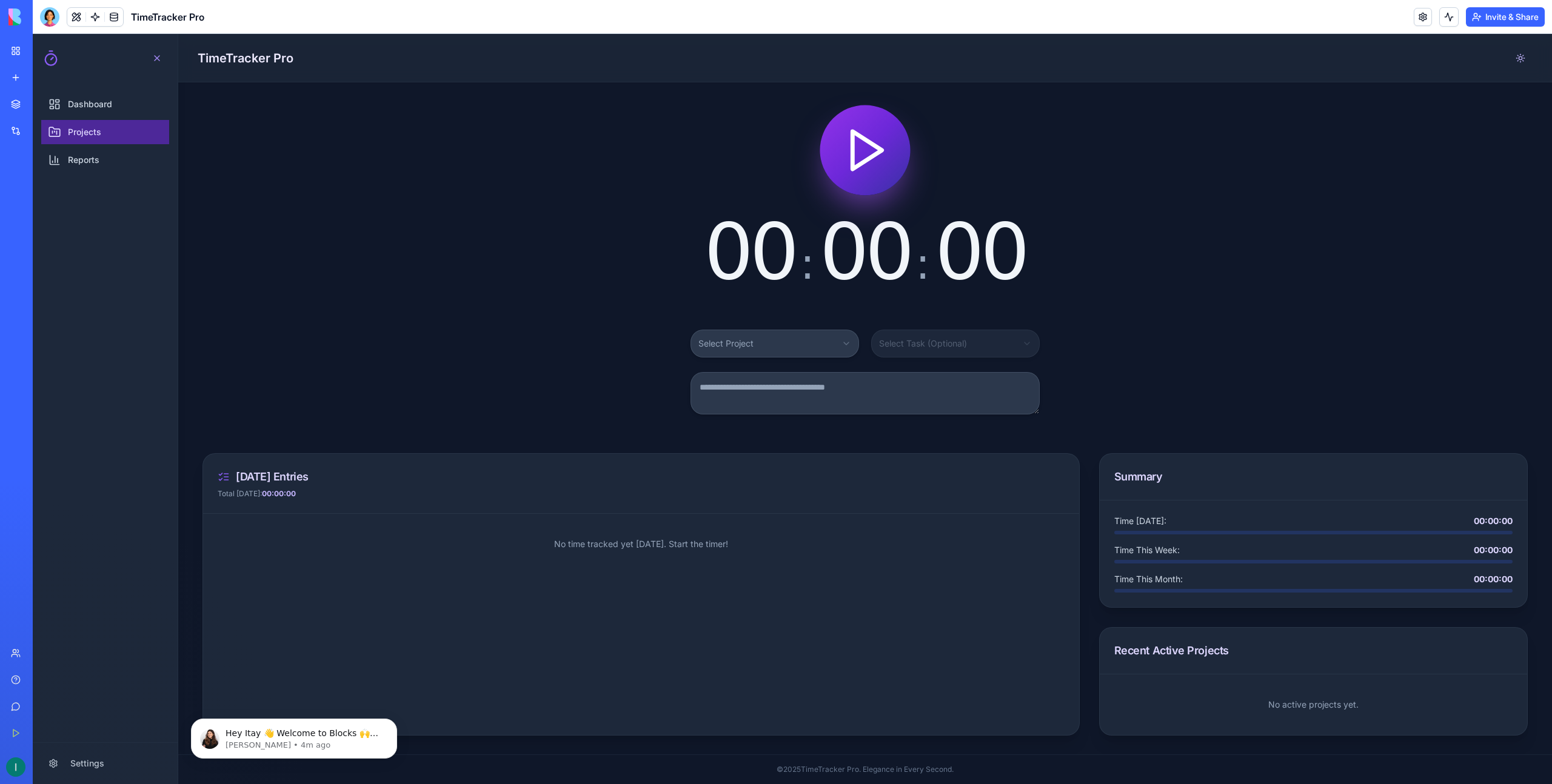
click at [117, 134] on link "Projects" at bounding box center [105, 132] width 128 height 25
